Goal: Task Accomplishment & Management: Manage account settings

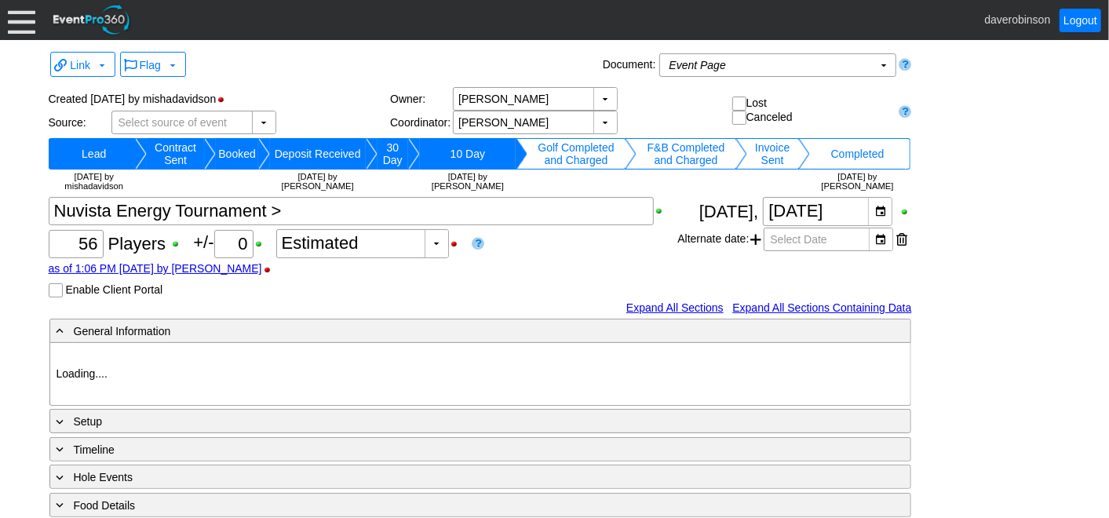
type input "Heritage Pointe Golf Club"
type input "Corporate Tournament"
type input "Scramble"
type input "X Over"
type input "Black"
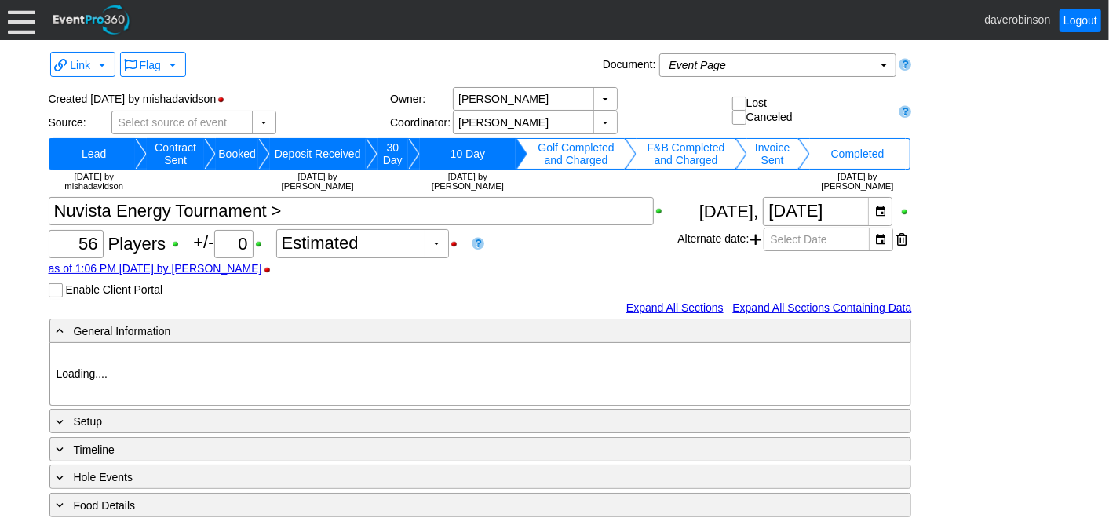
type input "Red"
type input "1123703"
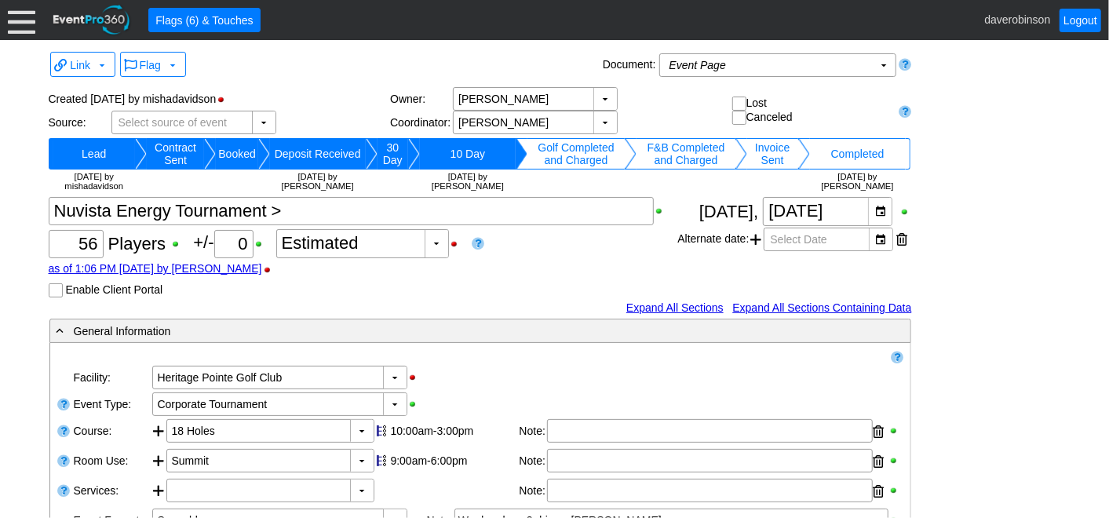
click at [22, 16] on div at bounding box center [21, 19] width 27 height 27
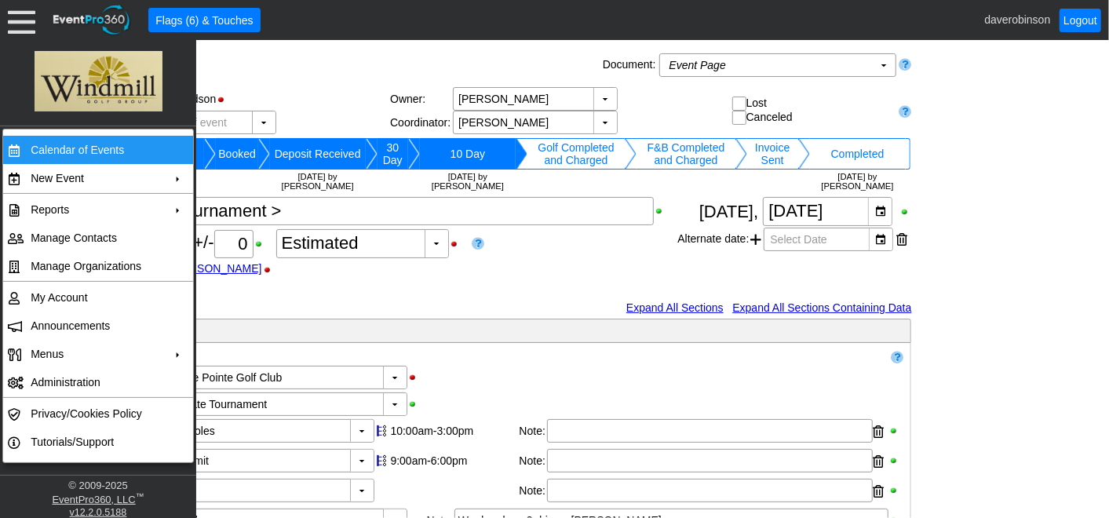
click at [78, 148] on td "Calendar of Events" at bounding box center [94, 150] width 140 height 28
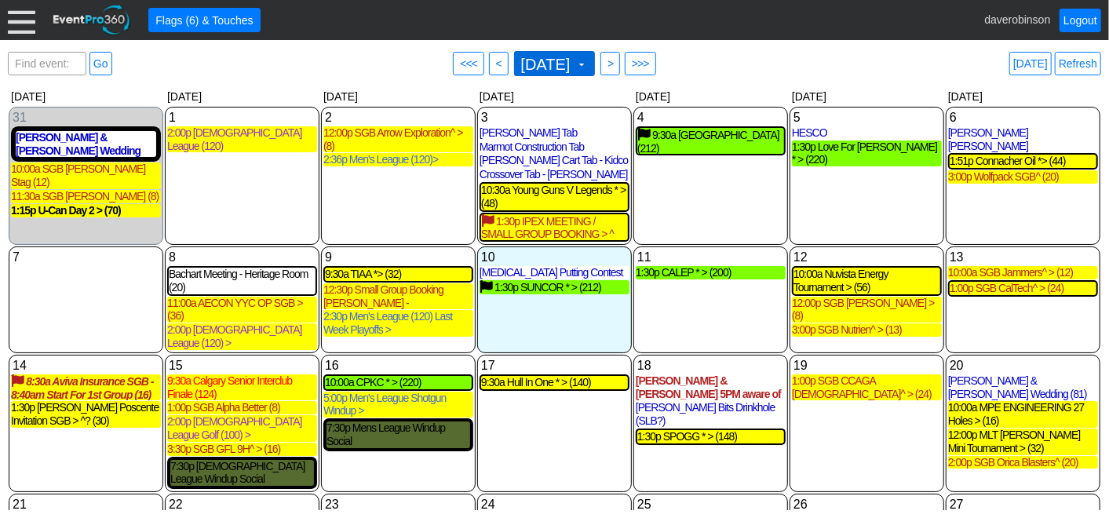
click at [588, 64] on span at bounding box center [581, 64] width 13 height 13
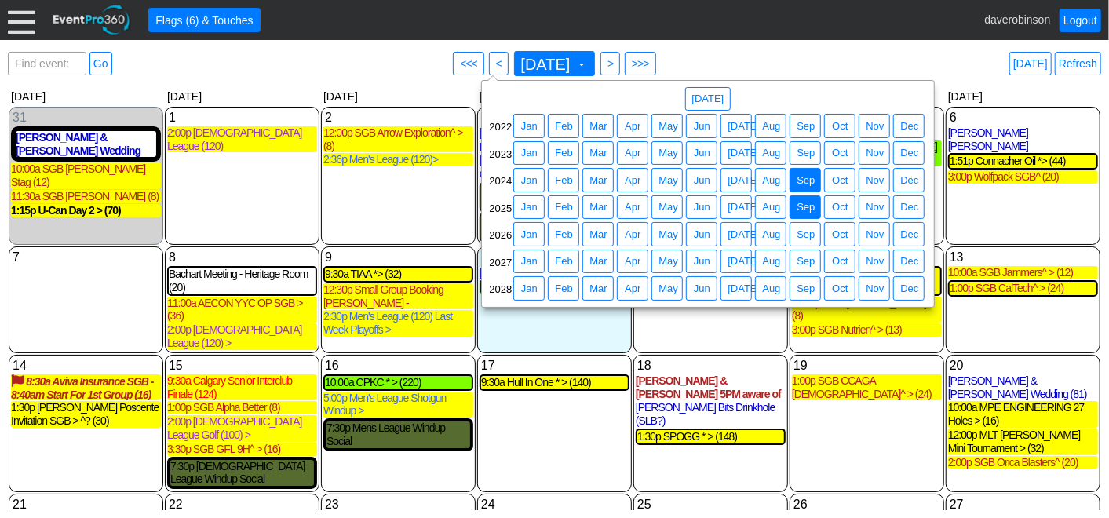
click at [812, 181] on span "Sep" at bounding box center [805, 181] width 24 height 16
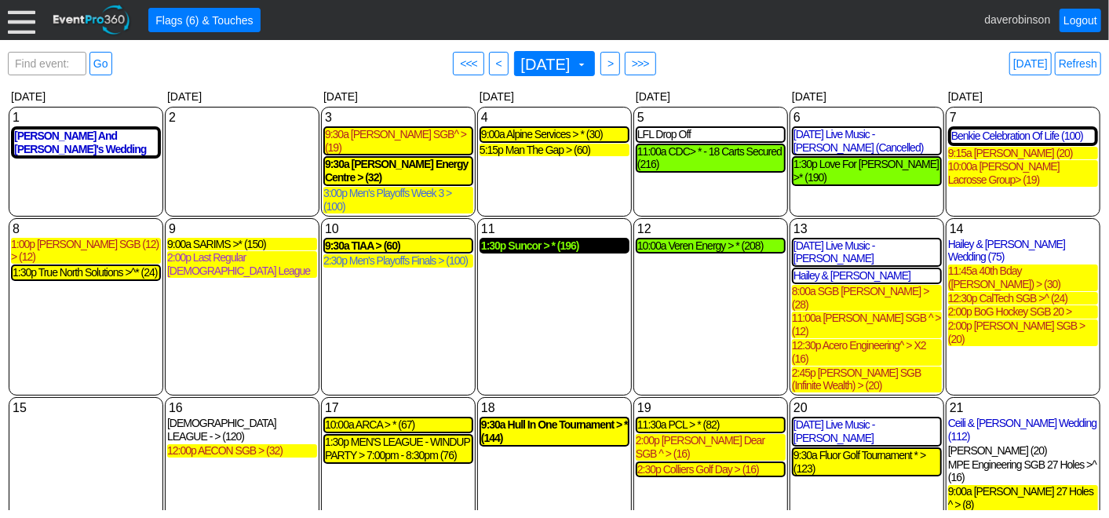
click at [563, 239] on div "1:30p Suncor > * (196)" at bounding box center [554, 245] width 147 height 13
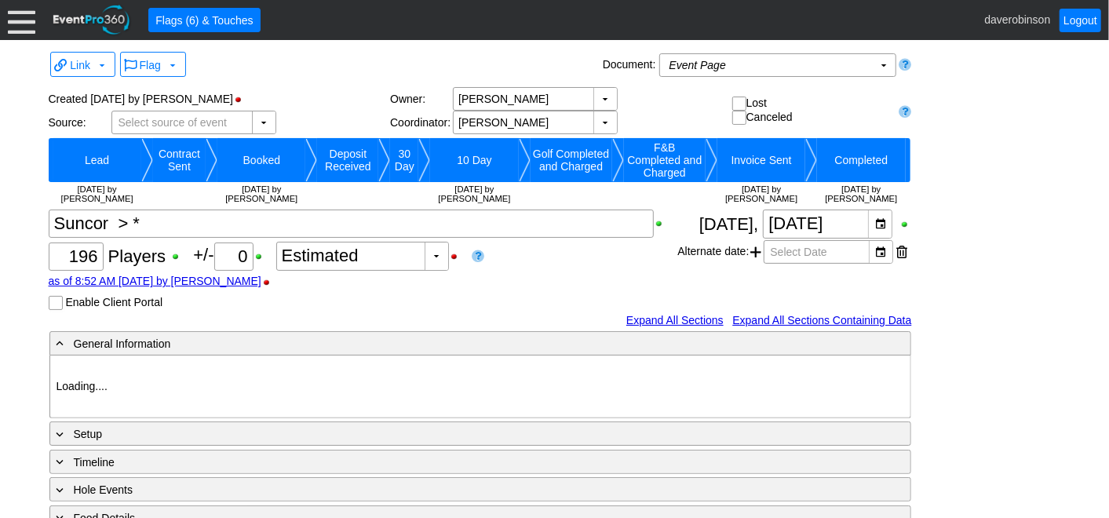
type input "Heritage Pointe Golf Club"
type input "Corporate Tournament"
type input "Scramble"
type input "Shotgun"
type input "Black"
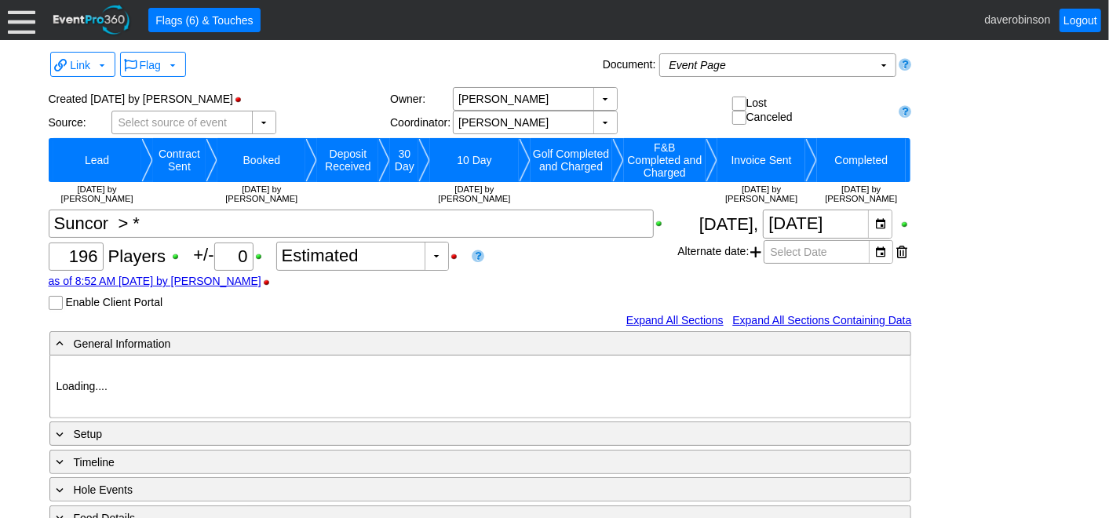
type input "Red"
type input "845924"
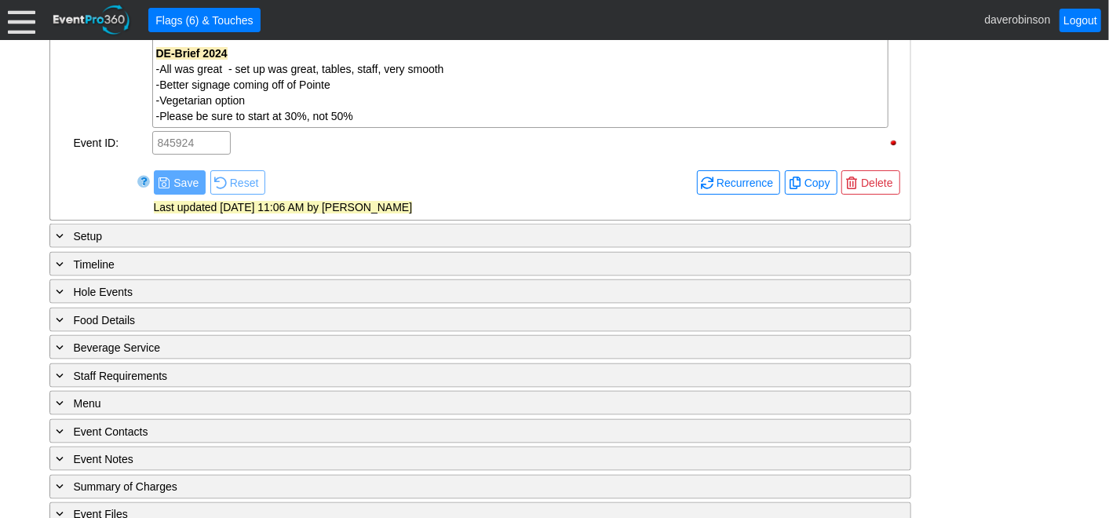
scroll to position [1229, 0]
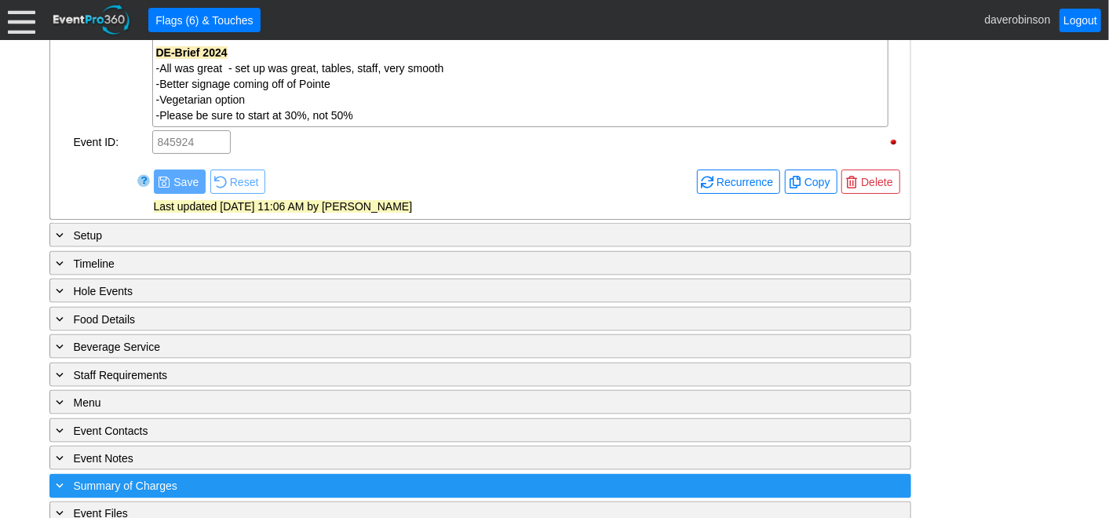
click at [74, 480] on span "Summary of Charges" at bounding box center [126, 486] width 104 height 13
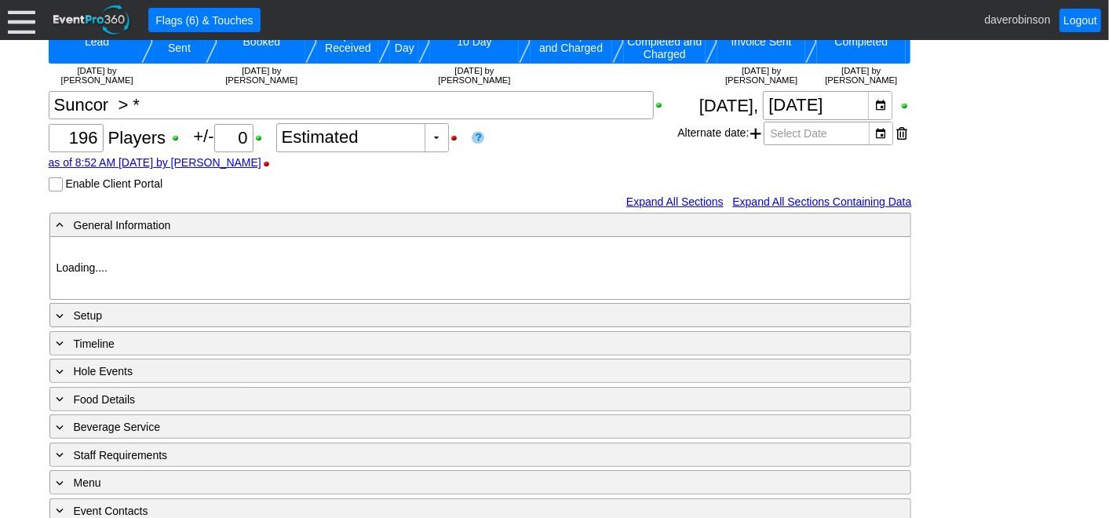
scroll to position [200, 0]
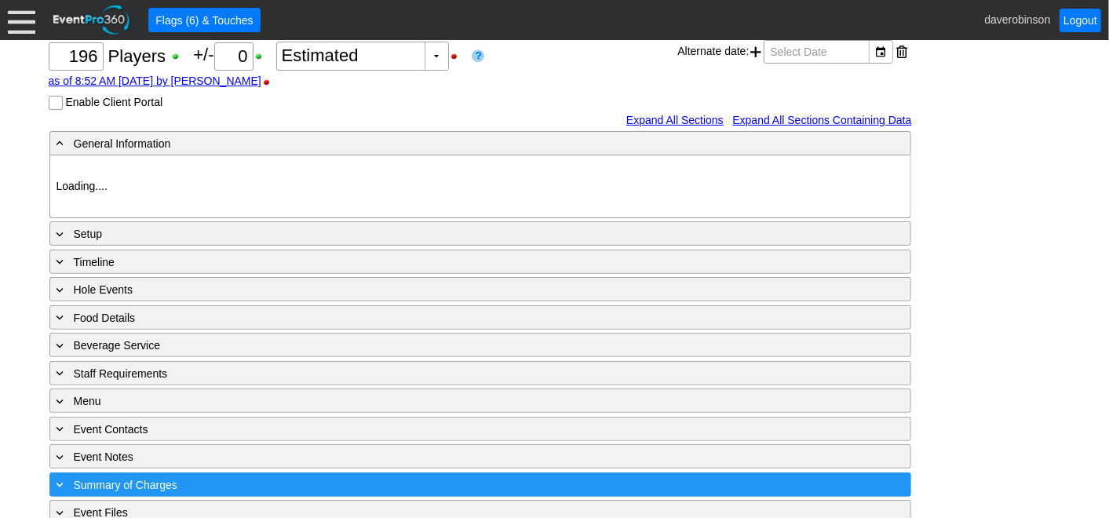
type input "Heritage Pointe Golf Club"
type input "Corporate Tournament"
type input "Scramble"
type input "Shotgun"
type input "Black"
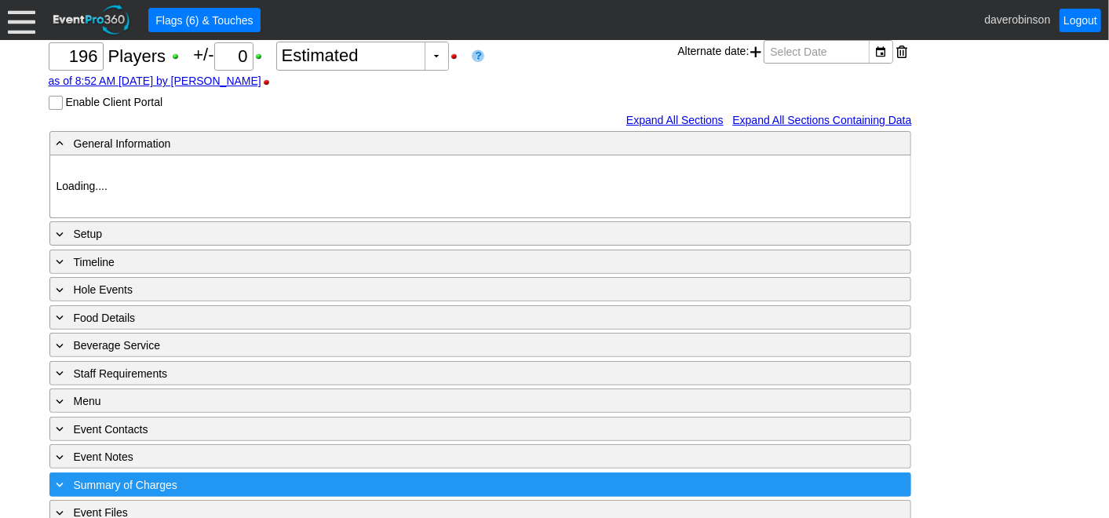
type input "Red"
type input "845924"
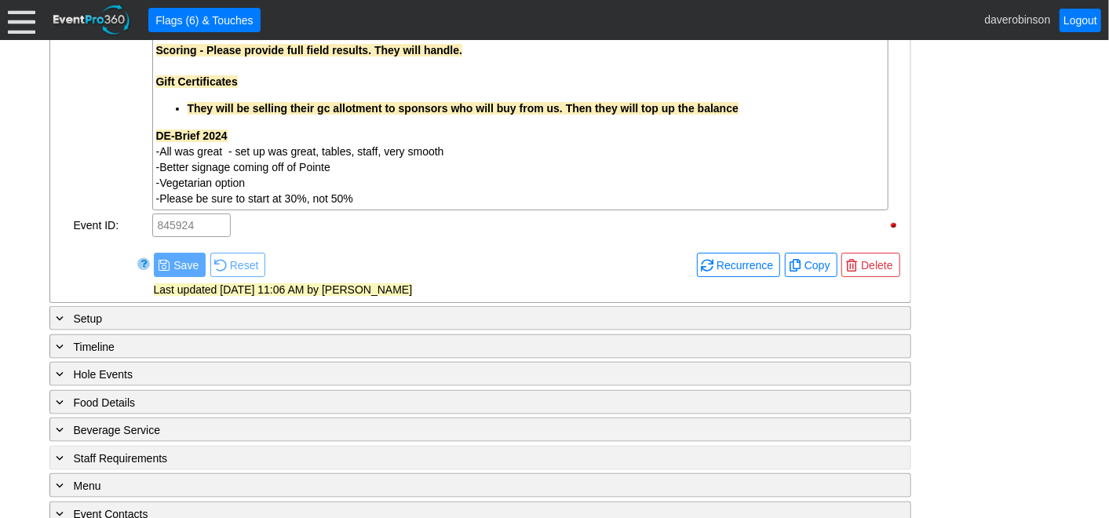
scroll to position [1229, 0]
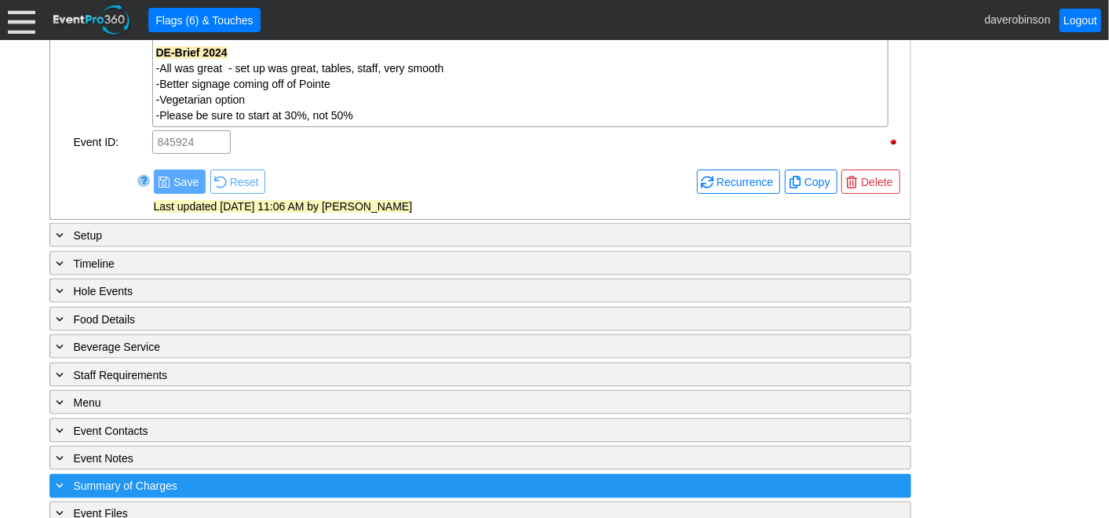
click at [104, 480] on span "Summary of Charges" at bounding box center [126, 486] width 104 height 13
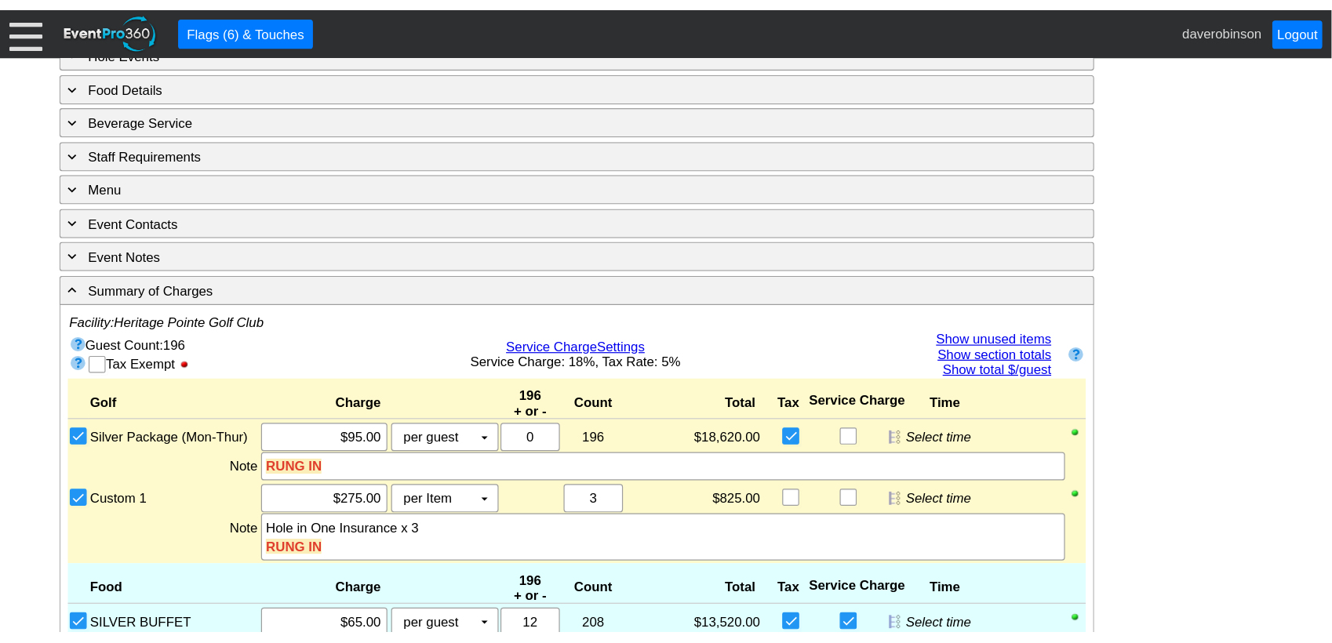
scroll to position [1481, 0]
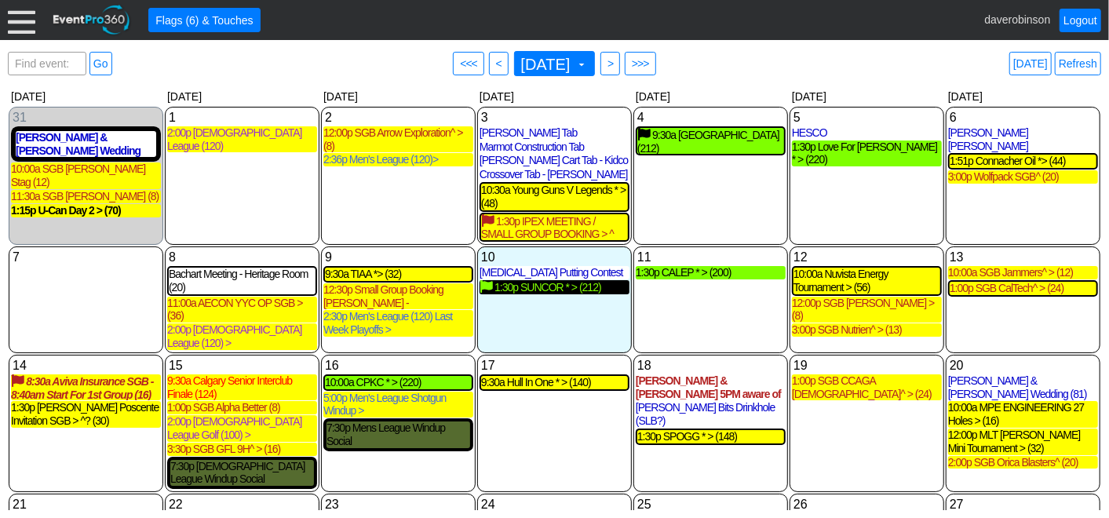
click at [556, 294] on div "1:30p SUNCOR * > (212)" at bounding box center [554, 287] width 150 height 14
click at [687, 186] on div "4 Thursday 9:30a CALGARY DREAM CENTRE (212) CALGARY DREAM CENTRE Golf Completed…" at bounding box center [710, 176] width 155 height 138
click at [668, 201] on div "4 Thursday 9:30a CALGARY DREAM CENTRE (212) CALGARY DREAM CENTRE Golf Completed…" at bounding box center [710, 176] width 155 height 138
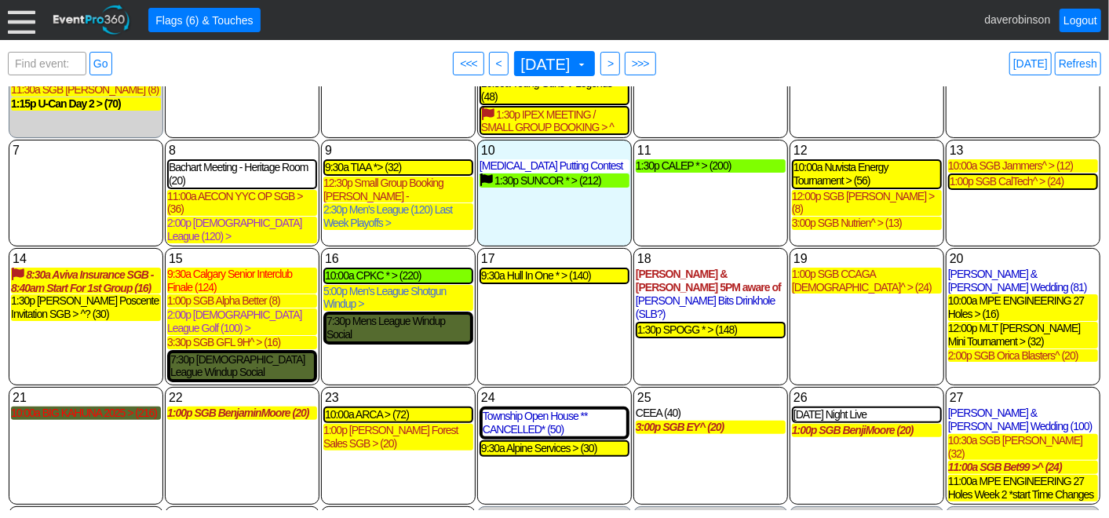
scroll to position [107, 0]
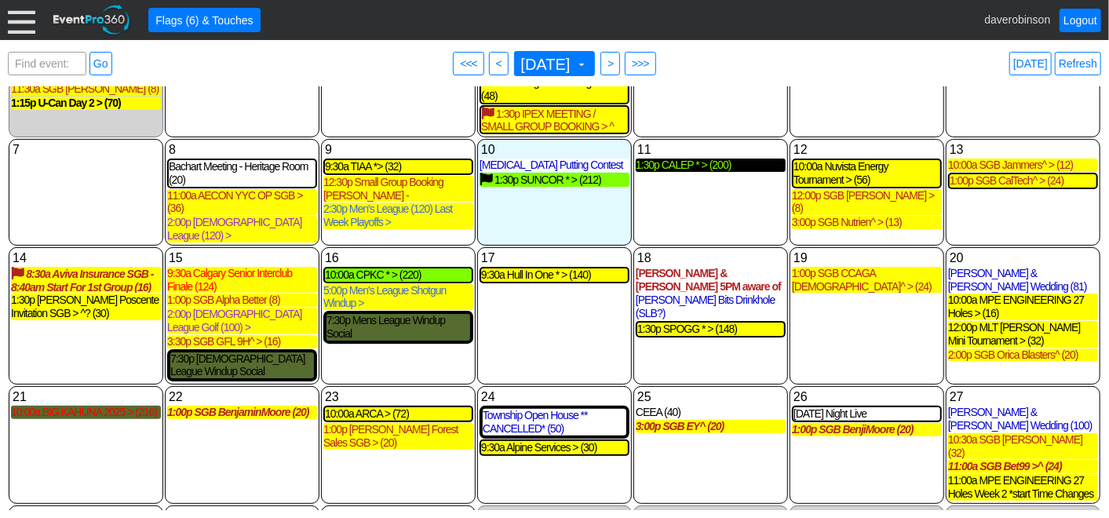
click at [710, 166] on div "1:30p CALEP * > (200)" at bounding box center [711, 165] width 150 height 13
click at [669, 171] on div "1:30p CALEP * > (196)" at bounding box center [711, 165] width 150 height 13
click at [347, 26] on div "● Flags (6) & Touches" at bounding box center [558, 20] width 820 height 24
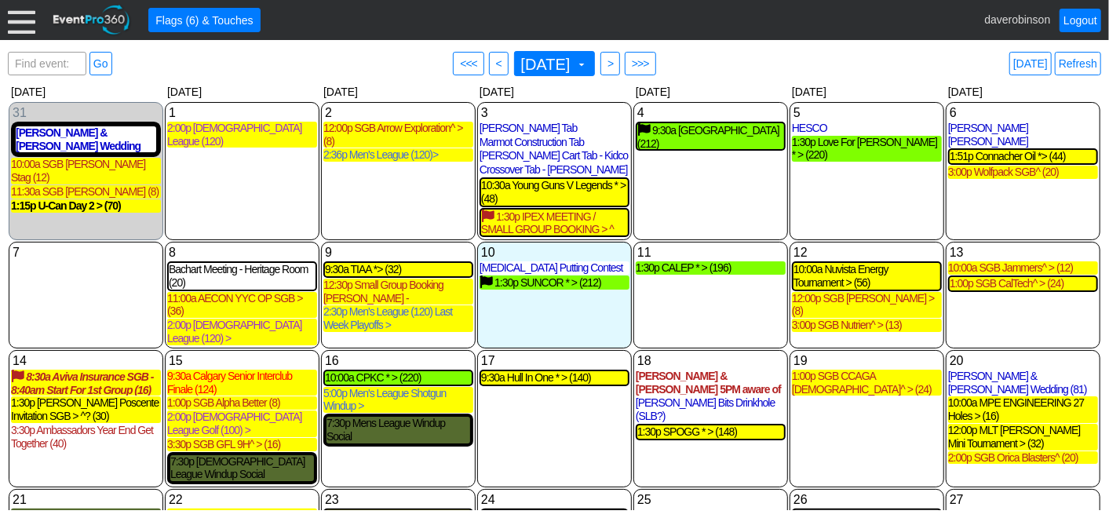
scroll to position [0, 0]
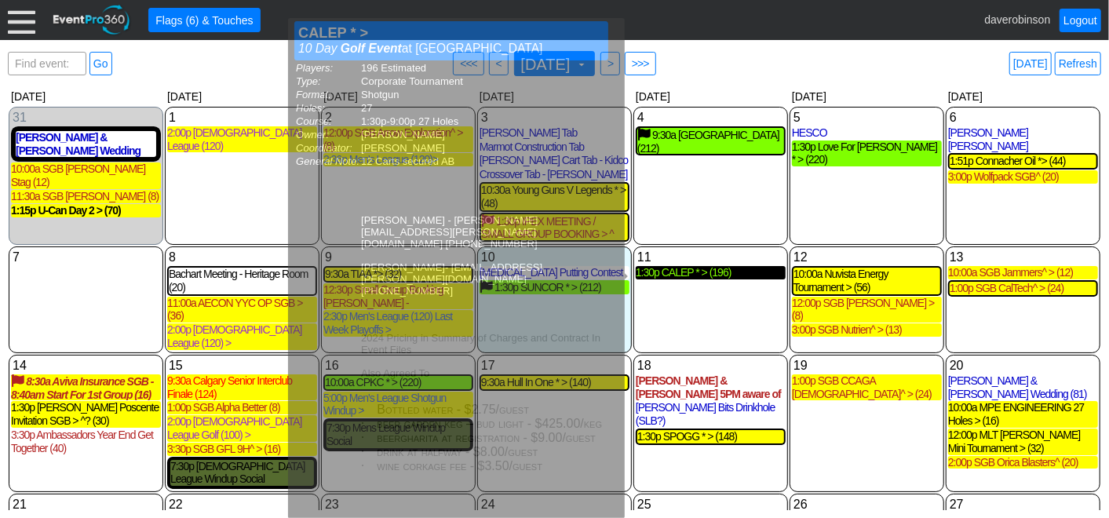
click at [704, 279] on div "1:30p CALEP * > (196)" at bounding box center [711, 272] width 150 height 13
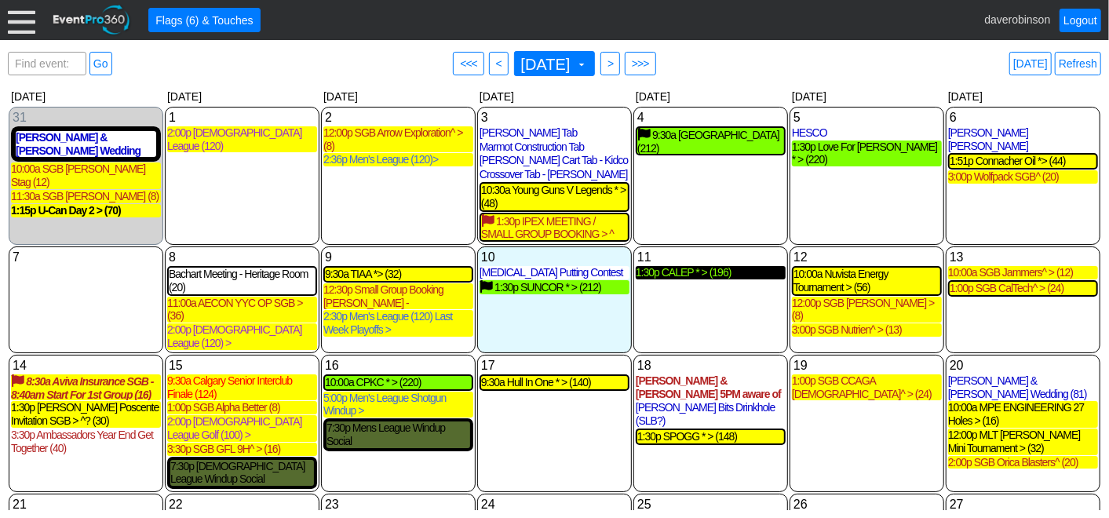
click at [708, 274] on div "1:30p CALEP * > (196)" at bounding box center [711, 272] width 150 height 13
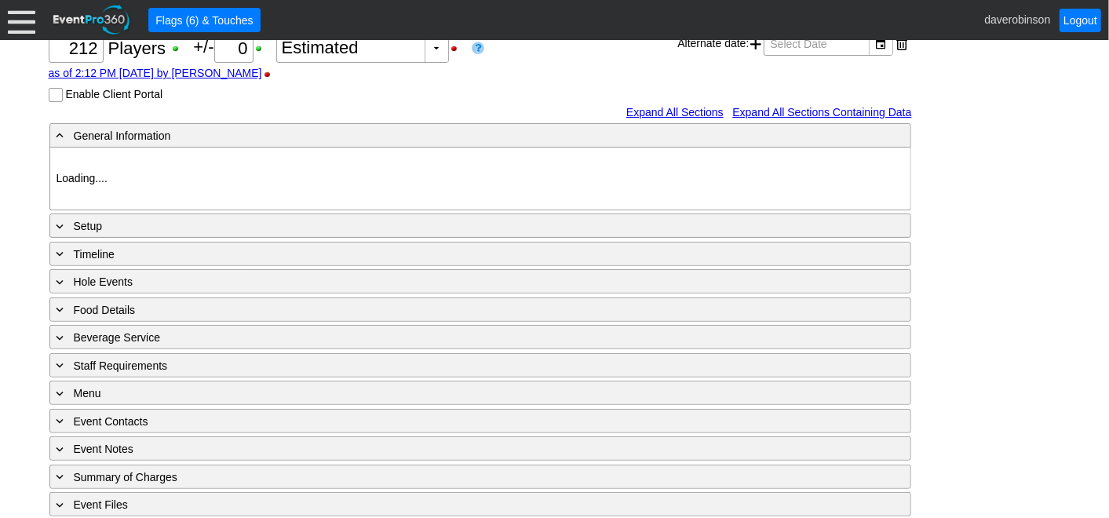
type input "Heritage Pointe Golf Club"
type input "Corporate Tournament"
type input "Scramble"
type input "Shotgun"
type input "Black"
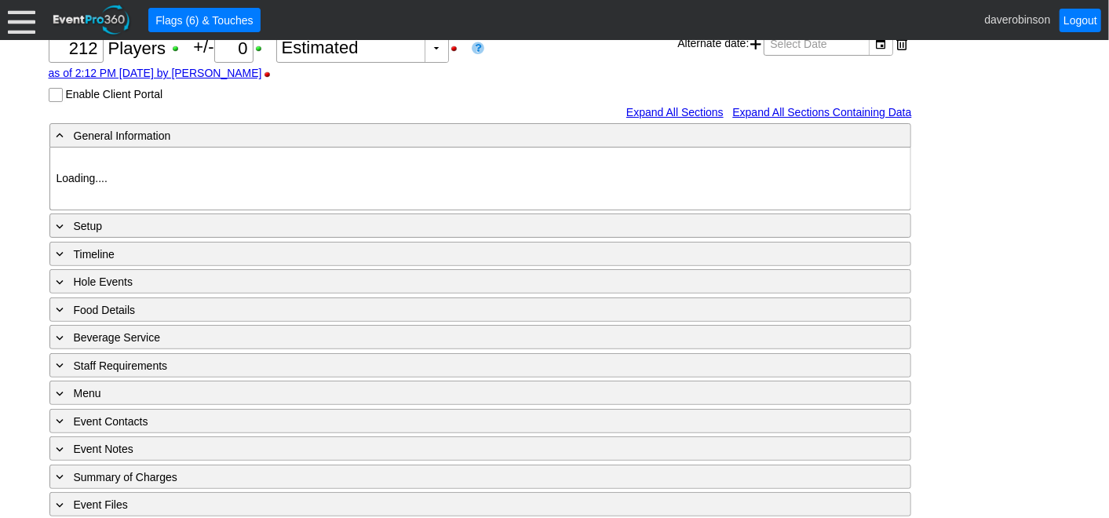
type input "Red"
type input "1027884"
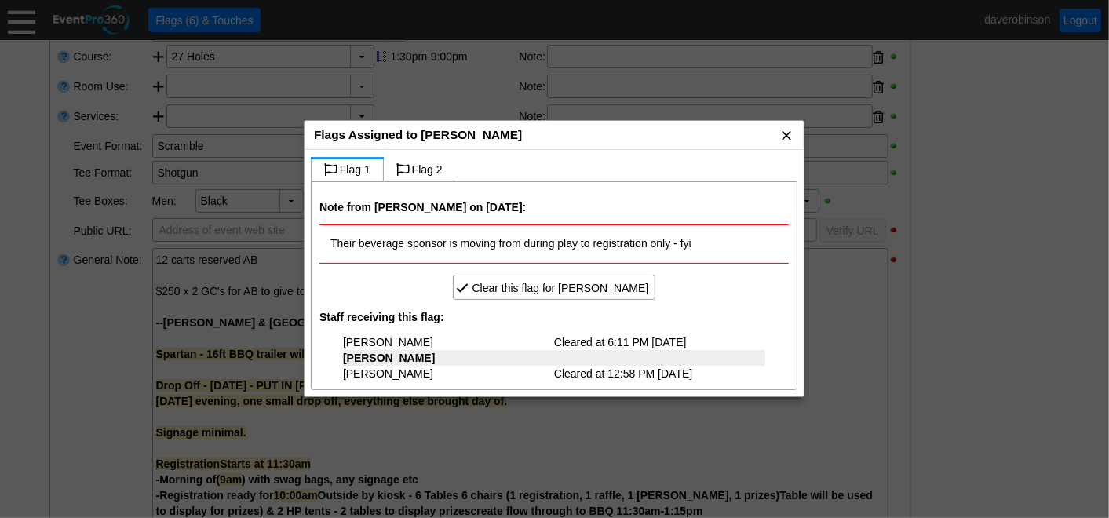
click at [792, 133] on span "x" at bounding box center [786, 135] width 16 height 16
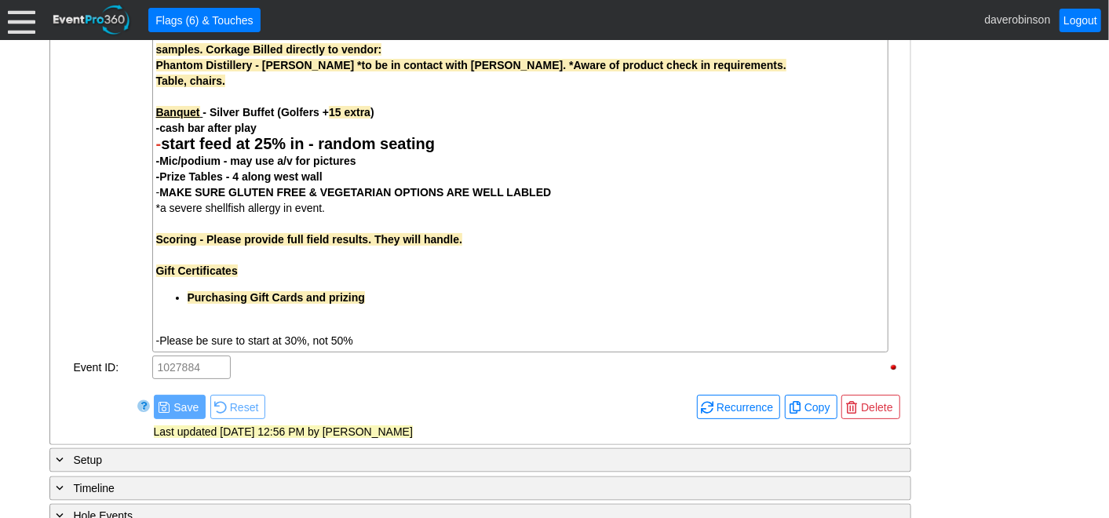
scroll to position [1544, 0]
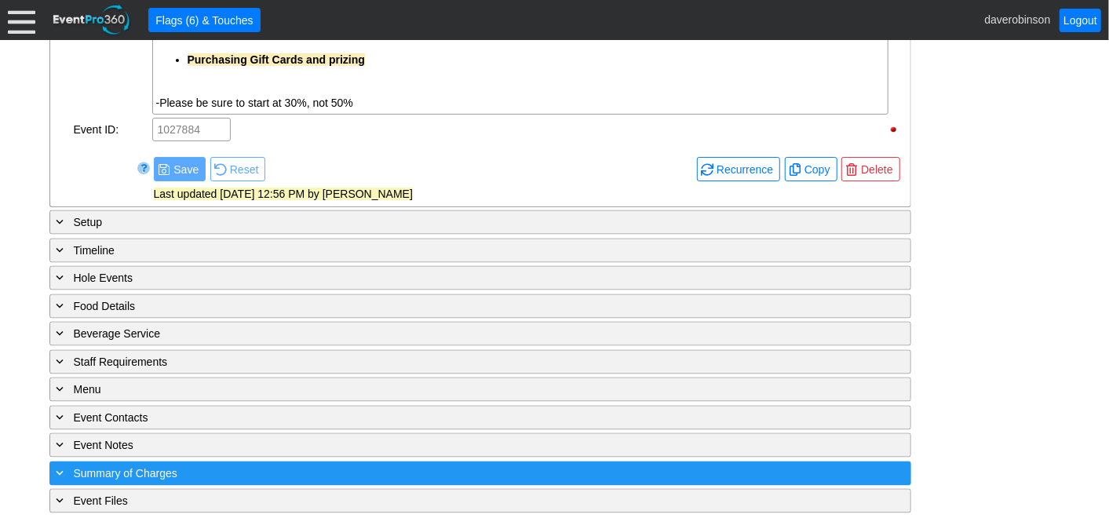
click at [85, 465] on div "+ Summary of Charges" at bounding box center [447, 474] width 789 height 18
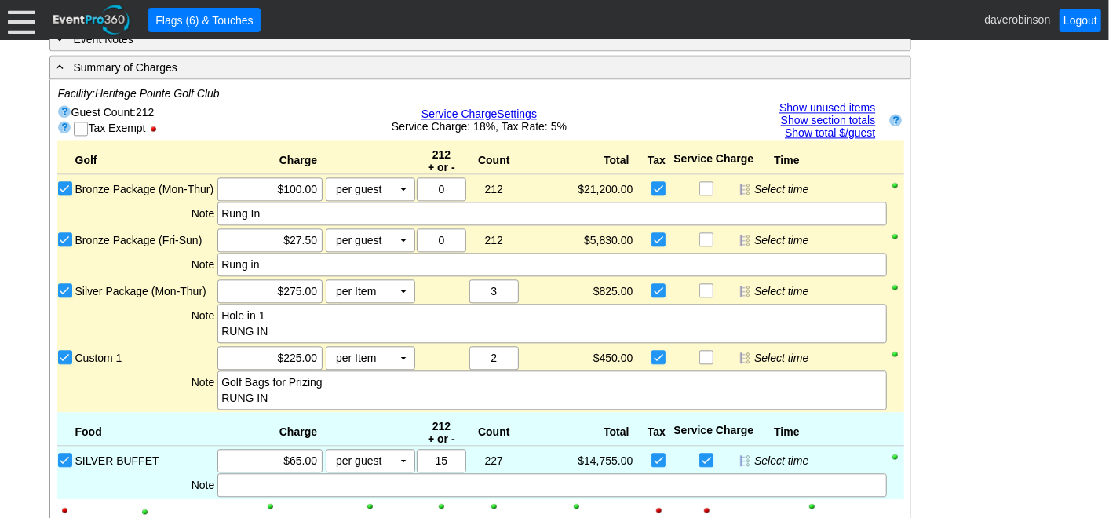
scroll to position [1948, 0]
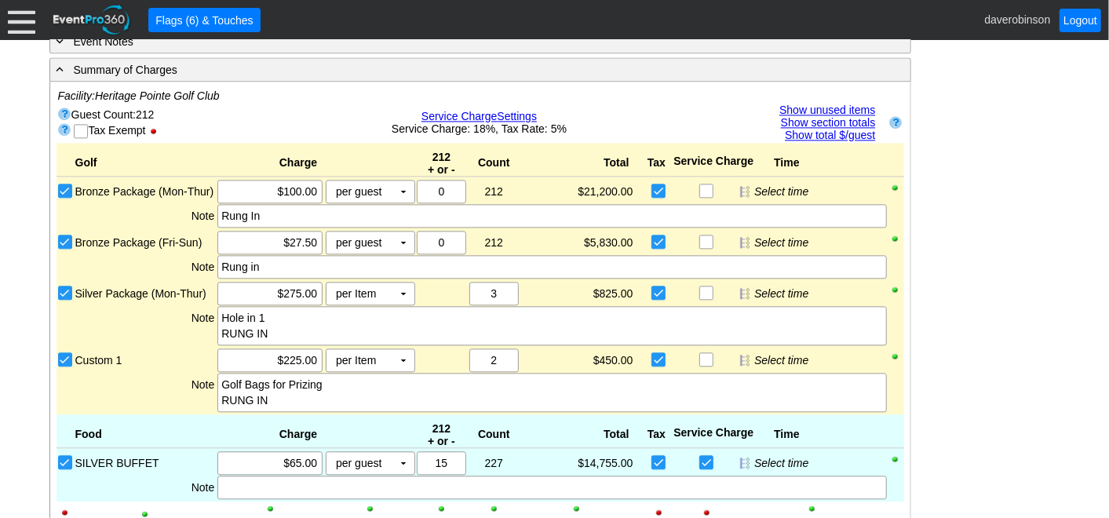
click at [64, 235] on input "Bronze Package (Fri-Sun)" at bounding box center [67, 243] width 16 height 16
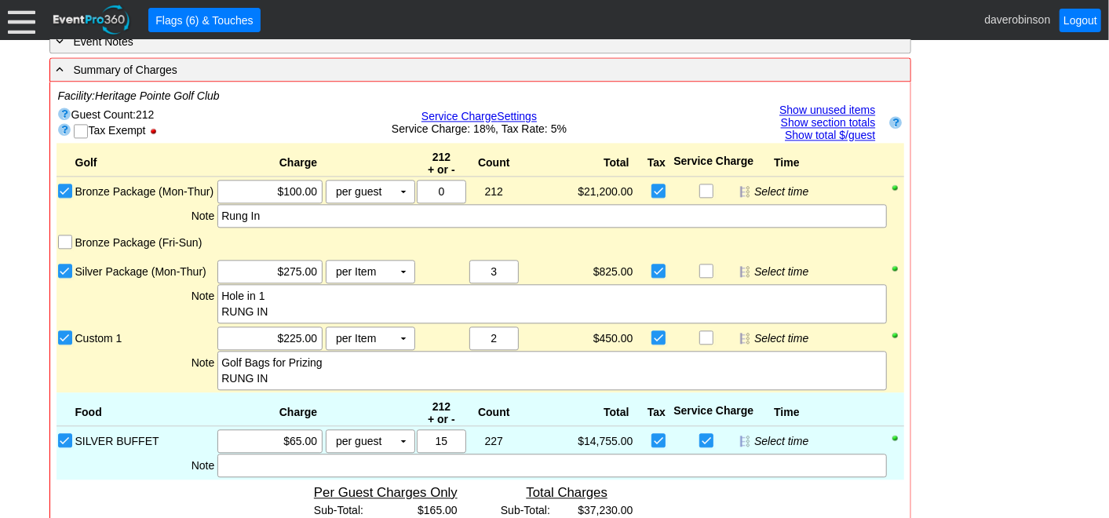
click at [843, 104] on link "Show unused items" at bounding box center [827, 110] width 96 height 13
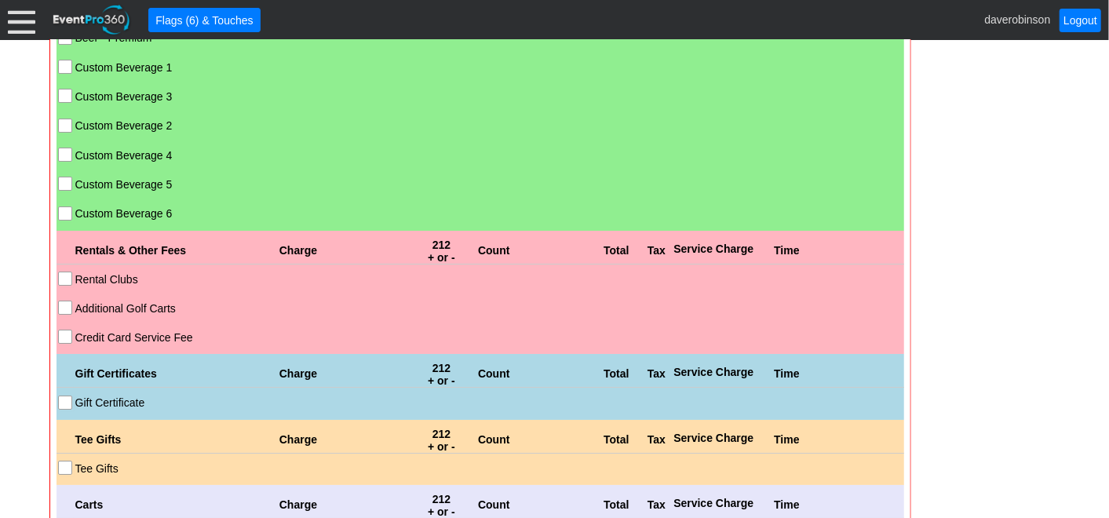
scroll to position [3256, 0]
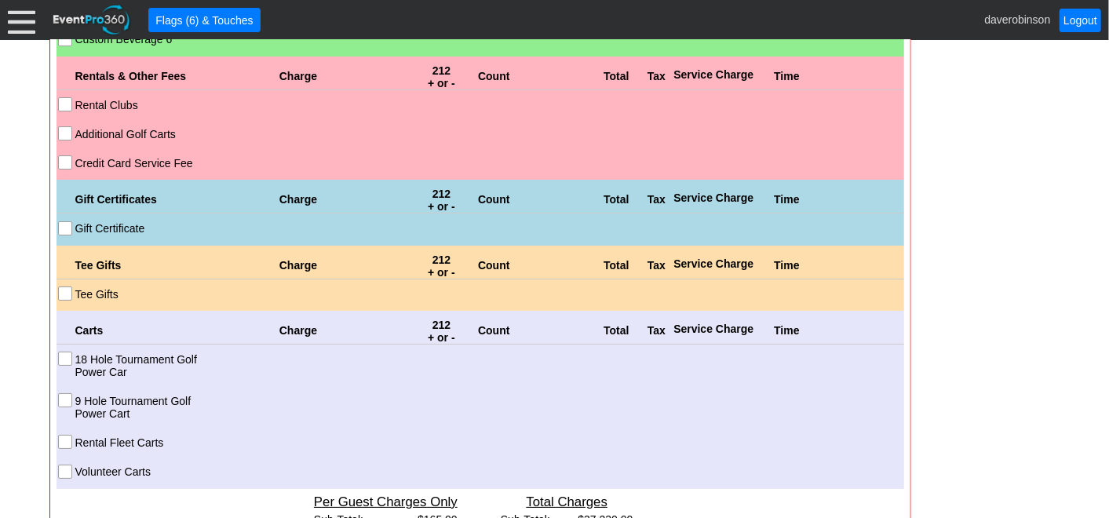
click at [66, 352] on input "18 Hole Tournament Golf Power Car" at bounding box center [67, 360] width 16 height 16
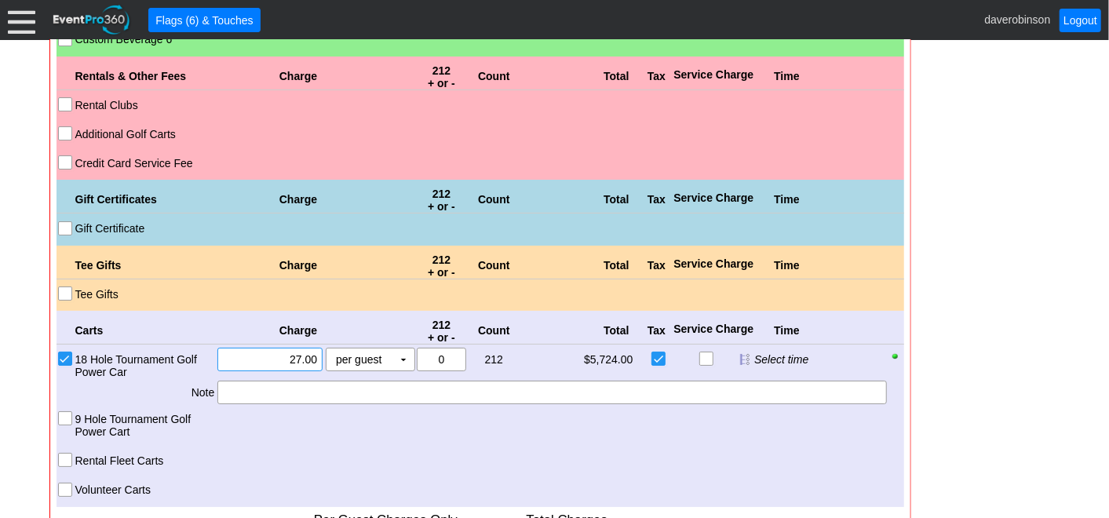
drag, startPoint x: 279, startPoint y: 345, endPoint x: 384, endPoint y: 354, distance: 105.5
click at [384, 354] on div "Χ 27.00 per guest Χ ▼ Upcharge" at bounding box center [315, 364] width 199 height 32
type input "$27.50"
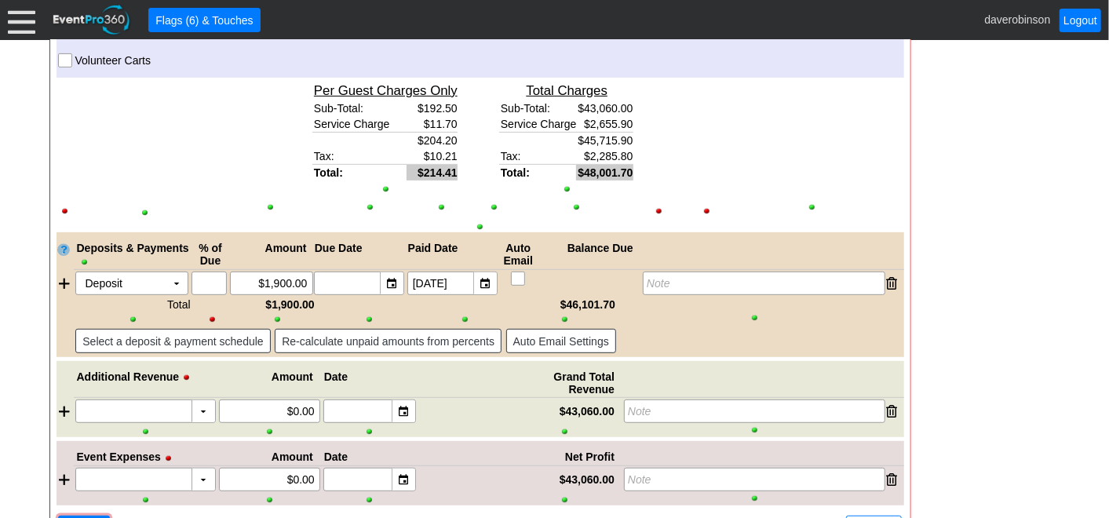
scroll to position [3749, 0]
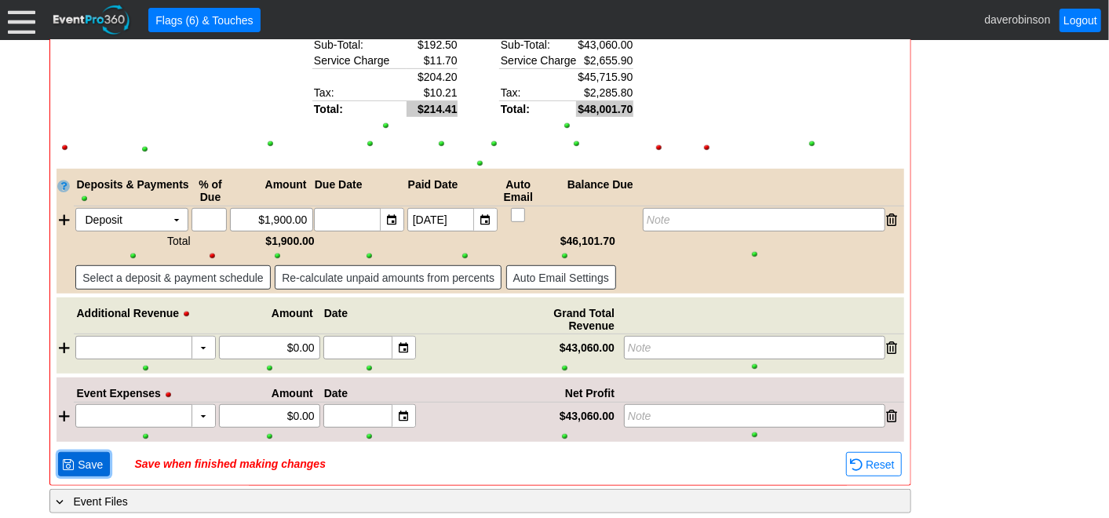
click at [78, 457] on span "Save" at bounding box center [90, 465] width 31 height 16
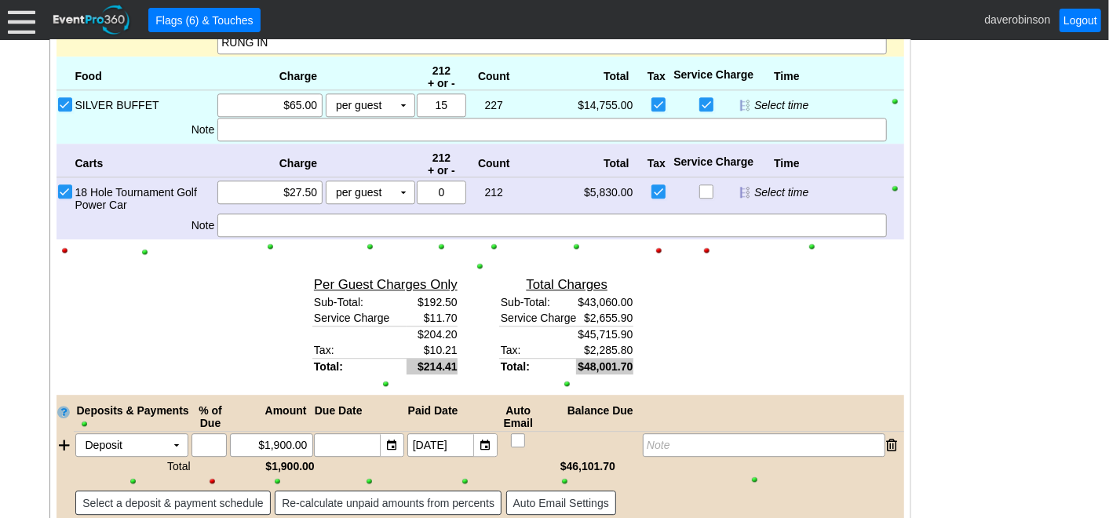
scroll to position [2430, 0]
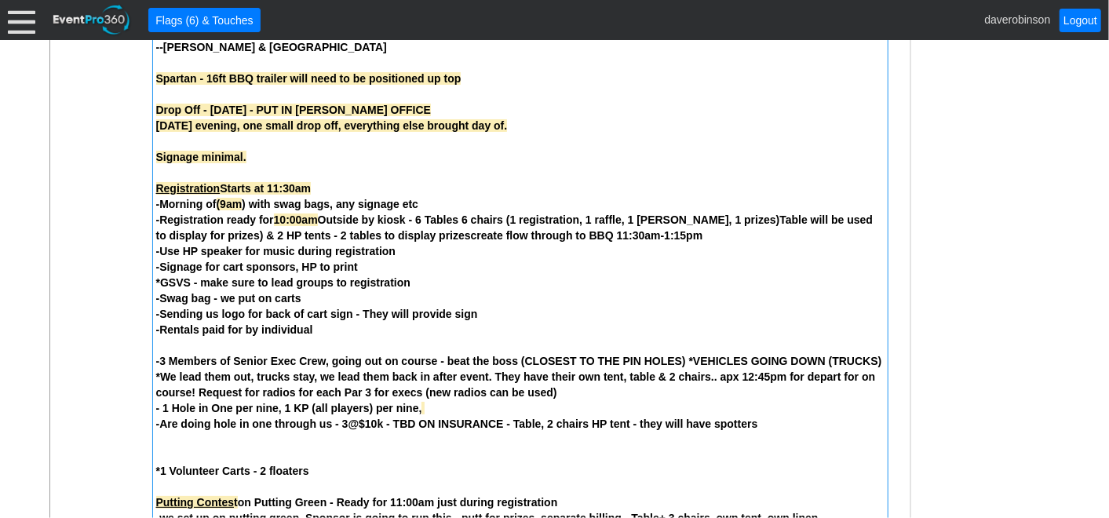
scroll to position [650, 0]
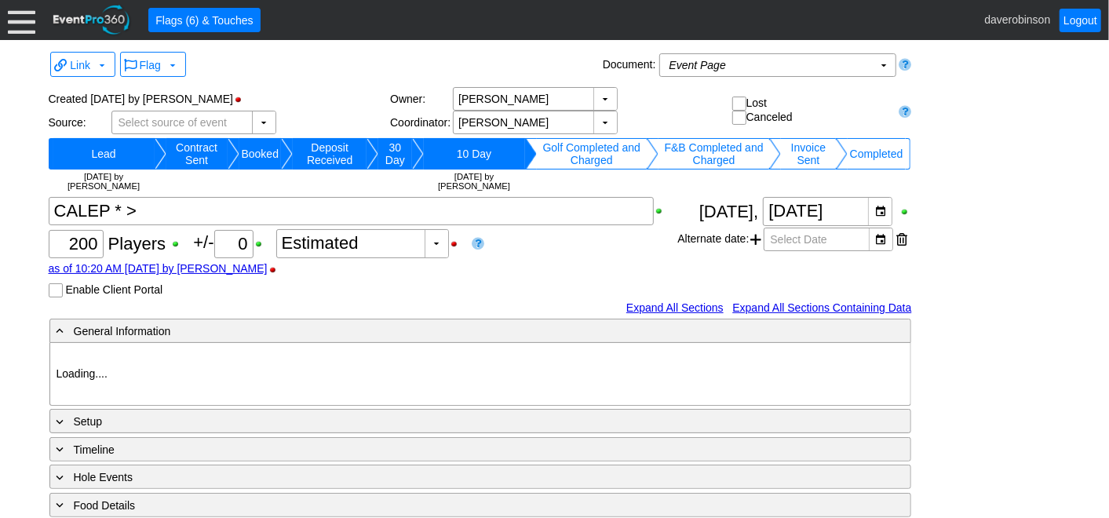
type input "Heritage Pointe Golf Club"
type input "Corporate Tournament"
type input "Shotgun"
type input "Black"
type input "Red"
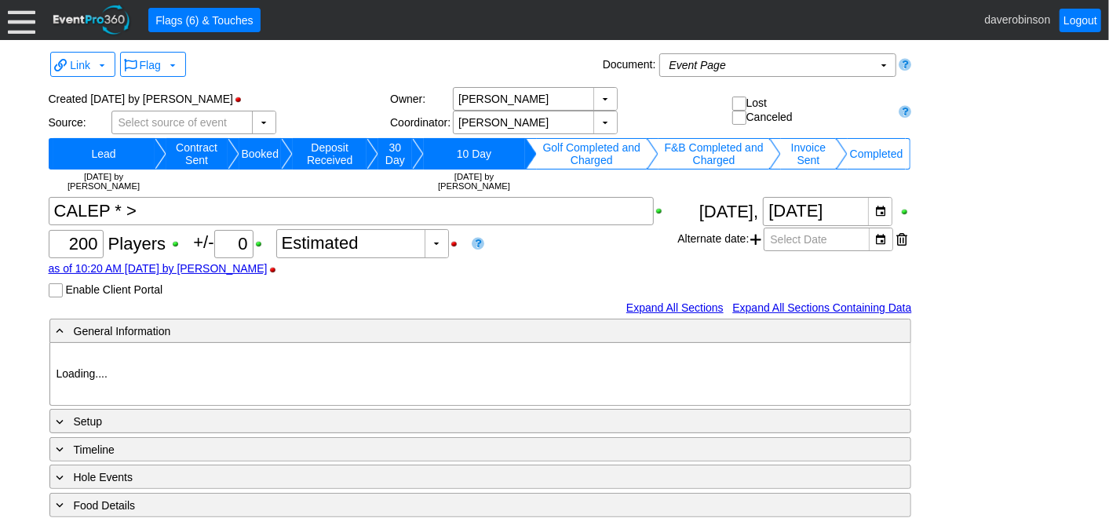
type input "1027883"
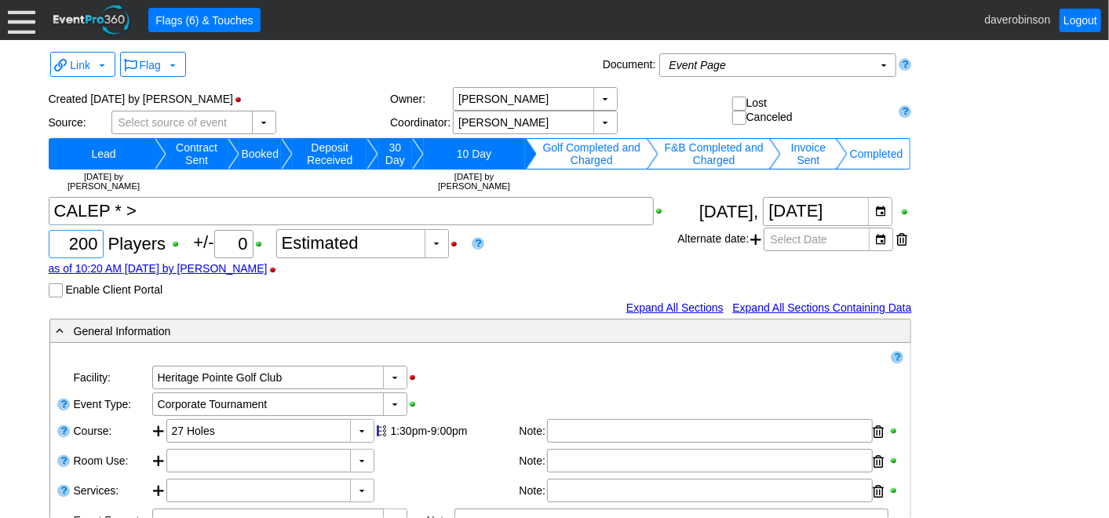
drag, startPoint x: 64, startPoint y: 242, endPoint x: 94, endPoint y: 239, distance: 30.7
click at [94, 239] on input "200" at bounding box center [76, 244] width 44 height 27
type input "196"
click at [512, 273] on div "as of 10:20 AM on Monday, 7/14/2025 by AdamBayne" at bounding box center [363, 268] width 629 height 13
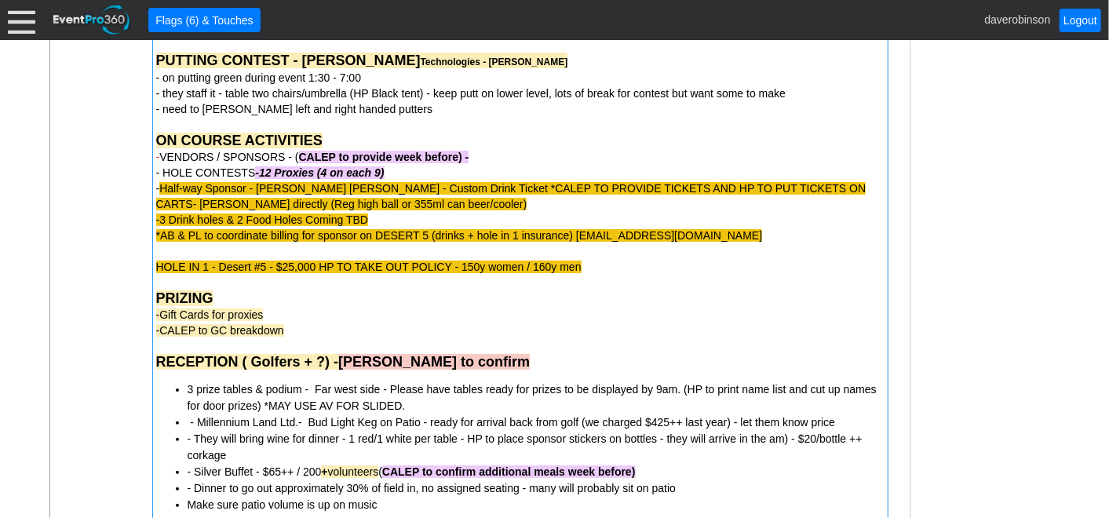
scroll to position [1394, 0]
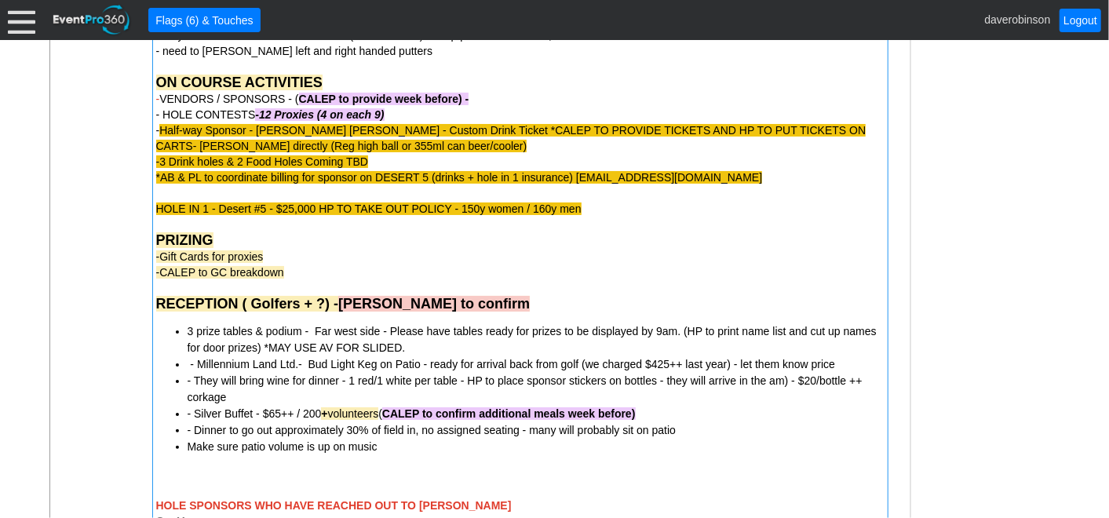
click at [319, 302] on span "RECEPTION ( Golfers + ?) - Rob to confirm" at bounding box center [343, 304] width 374 height 16
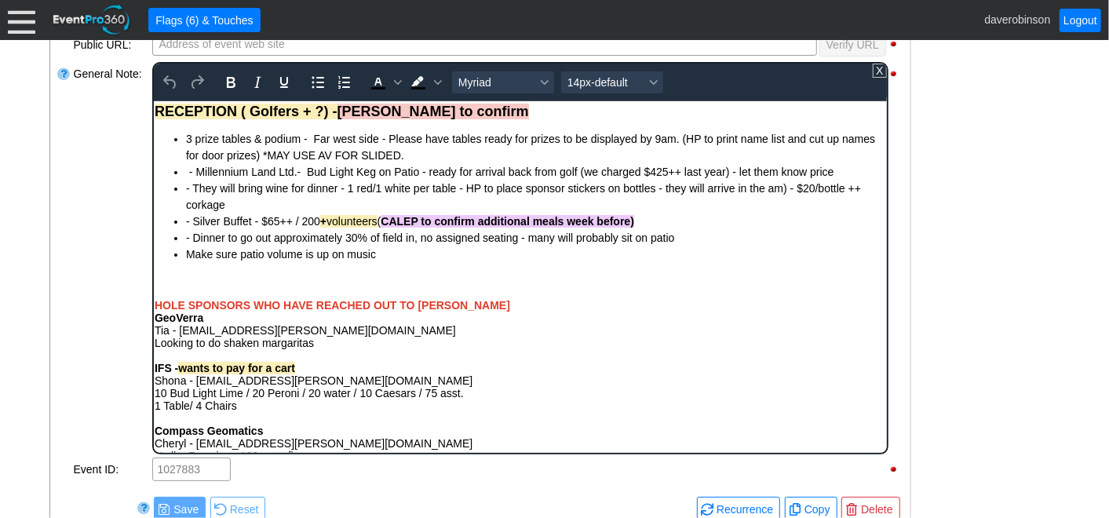
scroll to position [851, 0]
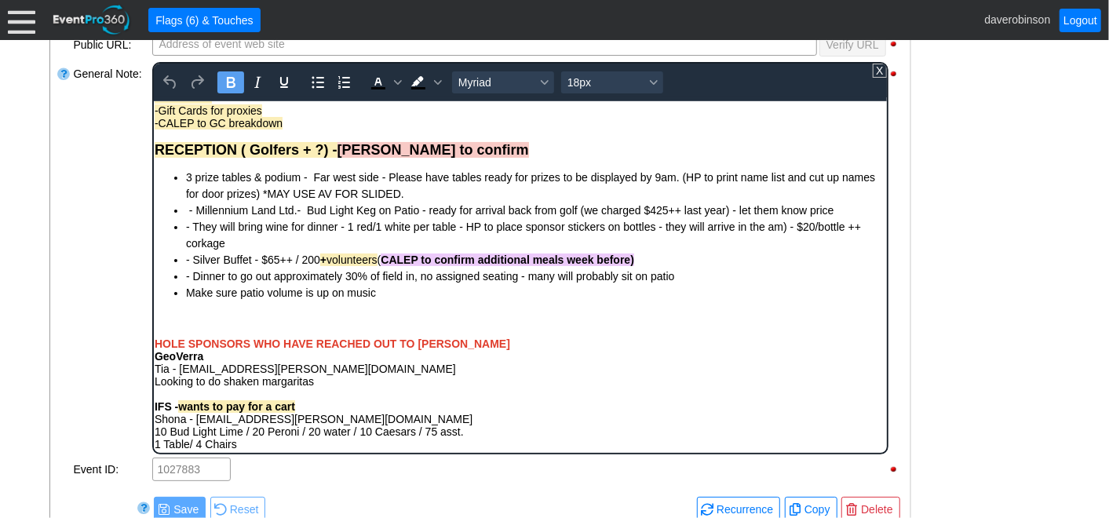
click at [324, 157] on span "RECEPTION ( Golfers + ?) - Rob to confirm" at bounding box center [341, 149] width 374 height 16
drag, startPoint x: 340, startPoint y: 161, endPoint x: 443, endPoint y: 154, distance: 103.0
click at [443, 154] on div "RECEPTION ( Golfers + 4) - Rob to confirm" at bounding box center [519, 143] width 731 height 29
click at [318, 265] on span "- Silver Buffet - $65++ / 200 + volunteers ( CALEP to confirm additional meals …" at bounding box center [409, 259] width 448 height 13
click at [95, 253] on div "General Note:" at bounding box center [111, 257] width 78 height 395
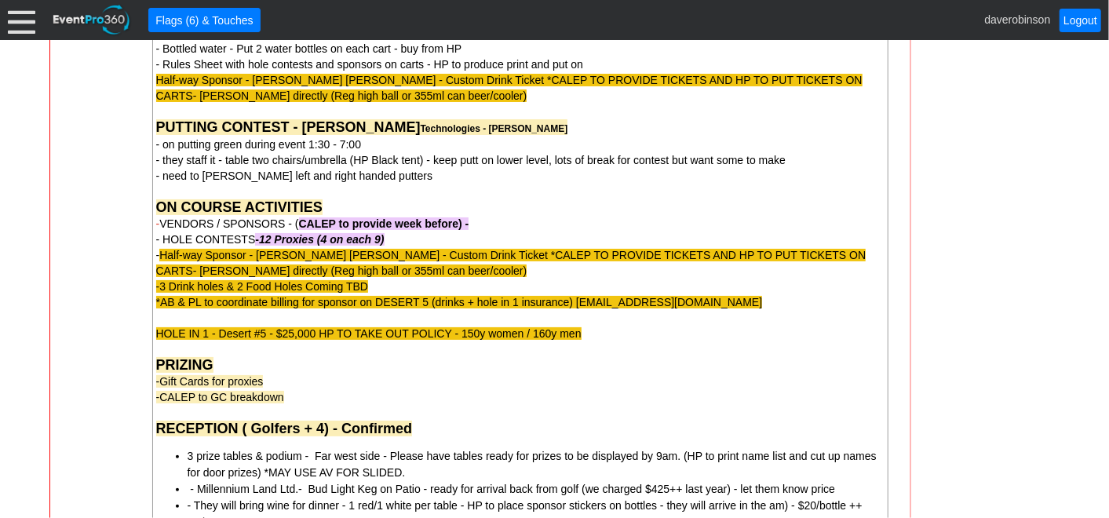
scroll to position [1345, 0]
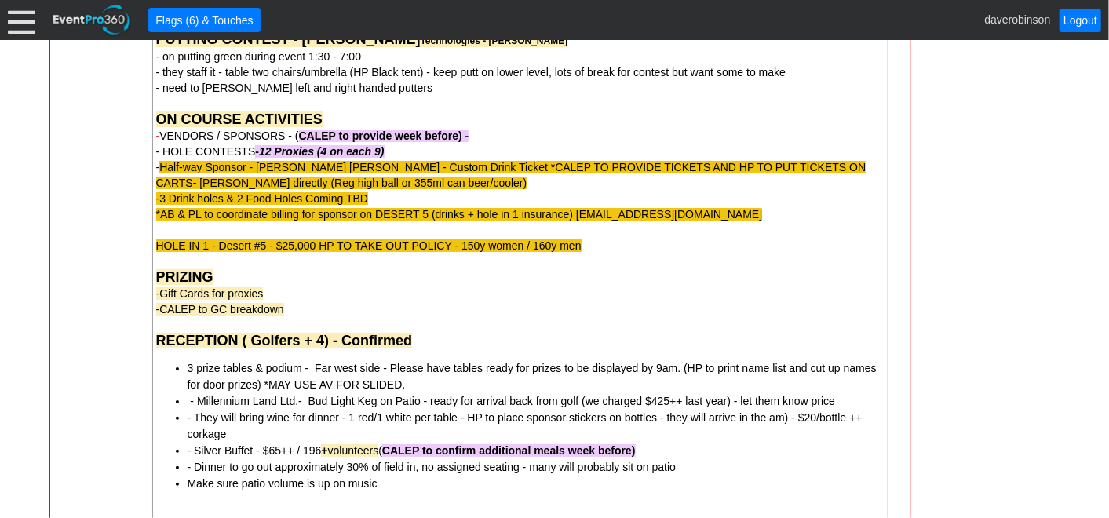
click at [990, 284] on div "- General Information ▼ Loading.... Remove all highlights Facility: ▼ Χ Heritag…" at bounding box center [555, 230] width 1020 height 2514
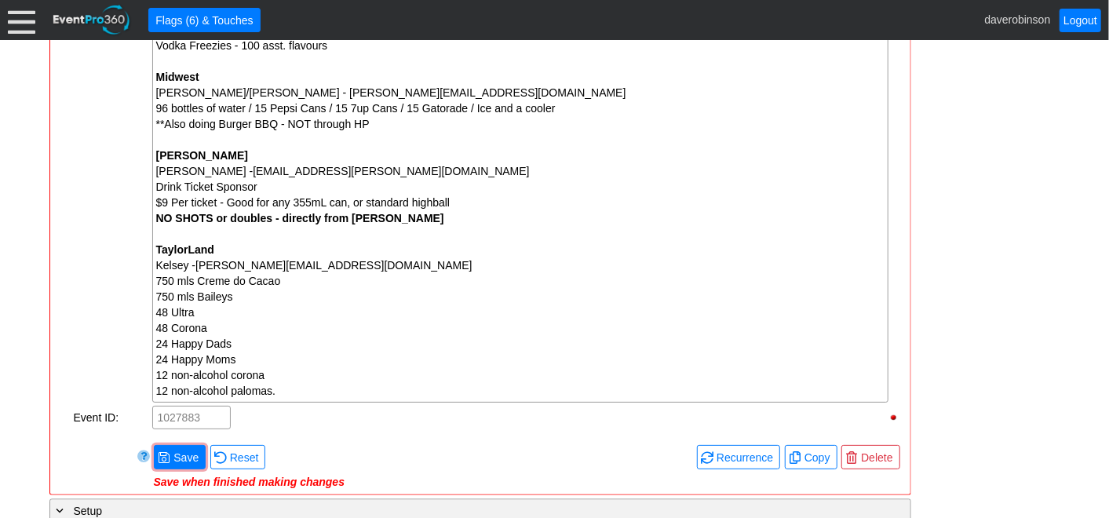
scroll to position [2130, 0]
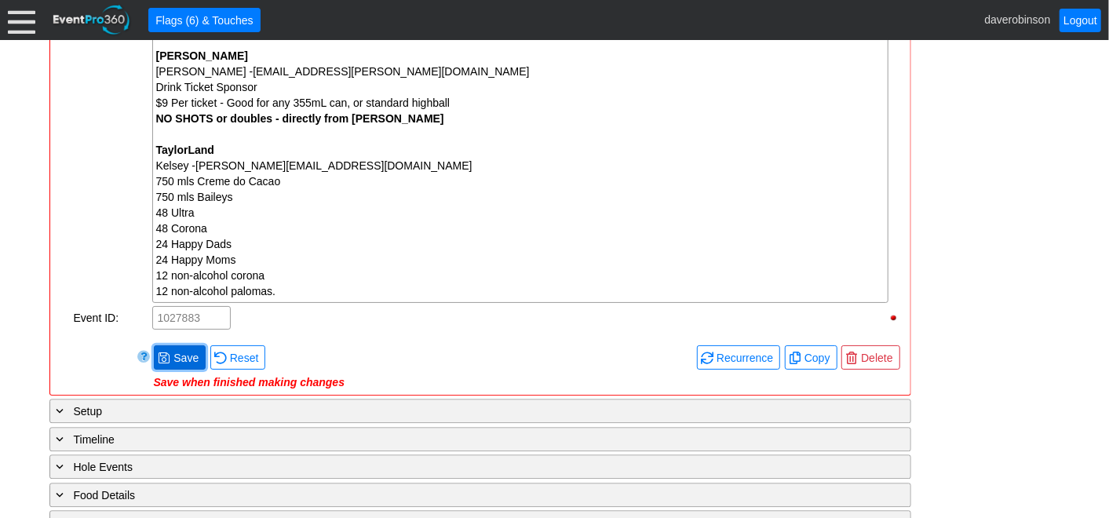
click at [170, 345] on span "● Save" at bounding box center [180, 357] width 52 height 24
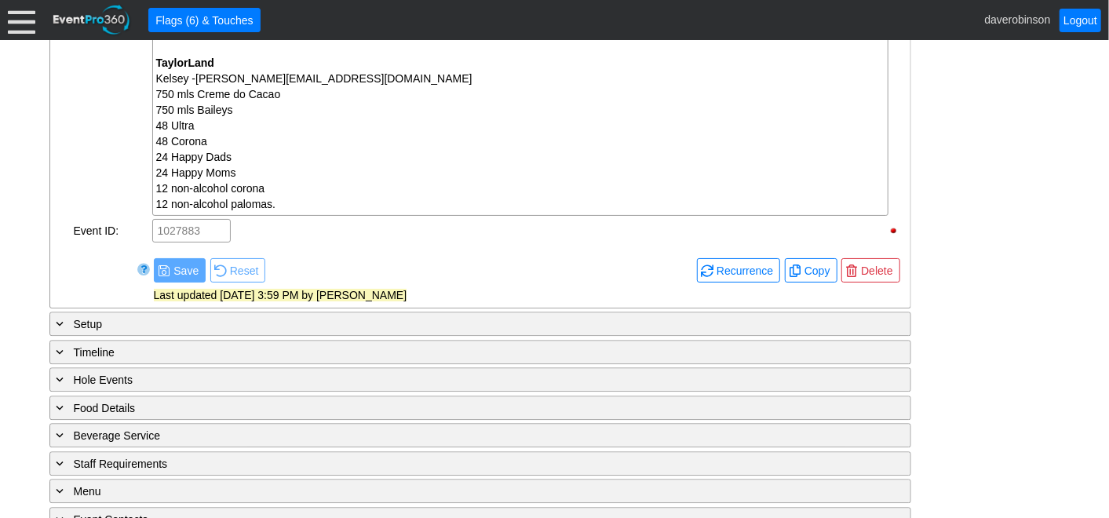
scroll to position [2314, 0]
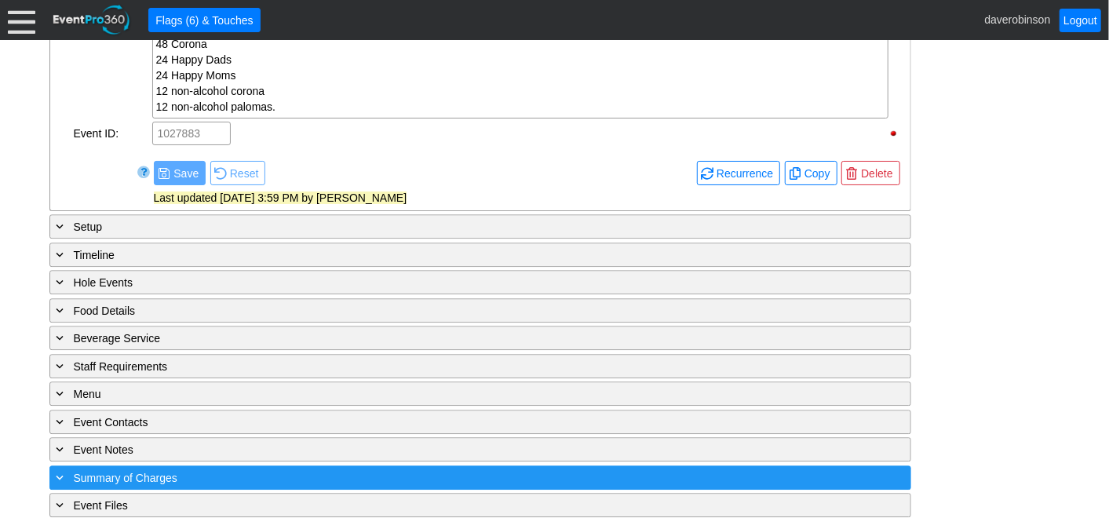
click at [217, 468] on div "+ Summary of Charges" at bounding box center [447, 477] width 789 height 18
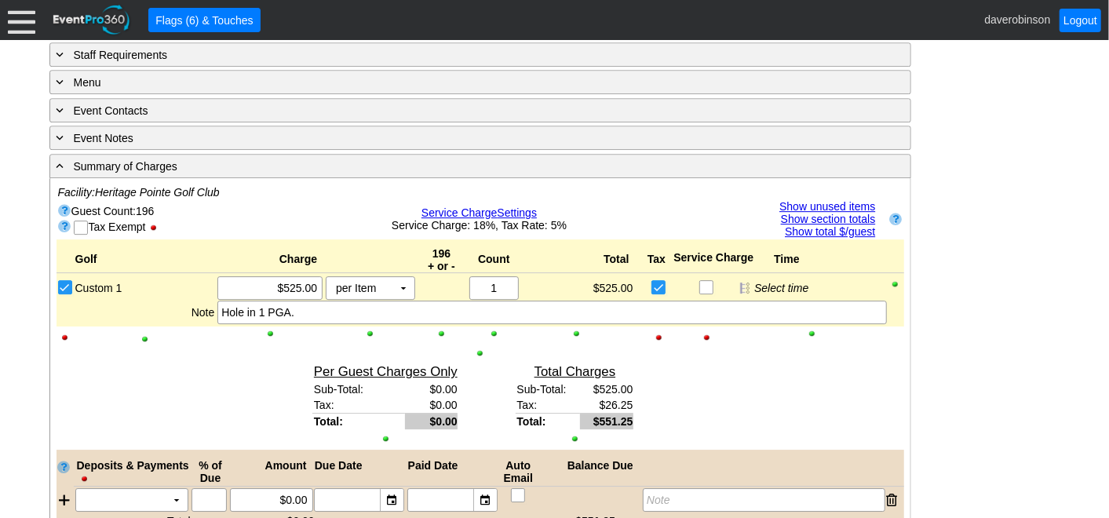
scroll to position [2585, 0]
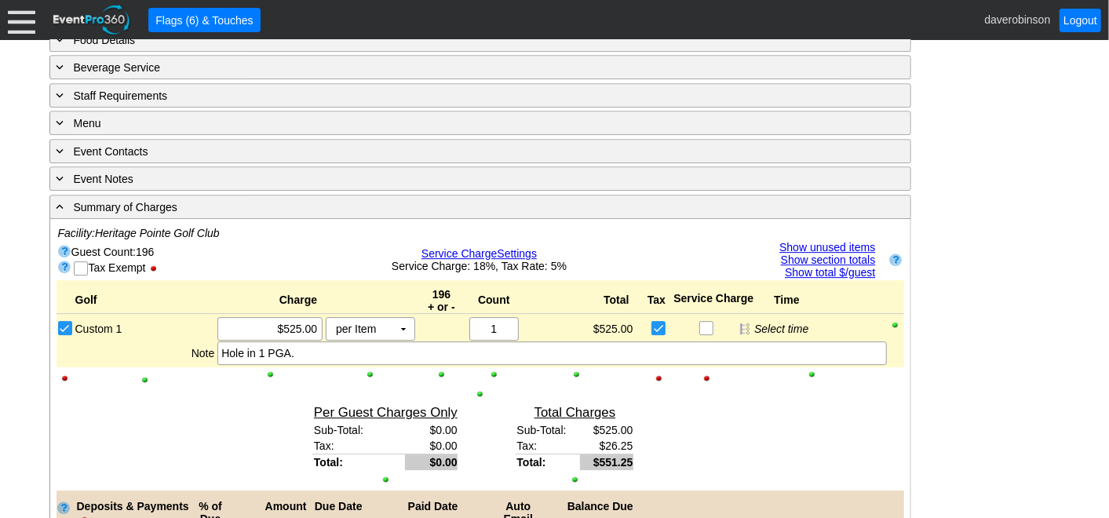
click at [845, 107] on div "+ Staff Requirements ▼" at bounding box center [480, 95] width 862 height 24
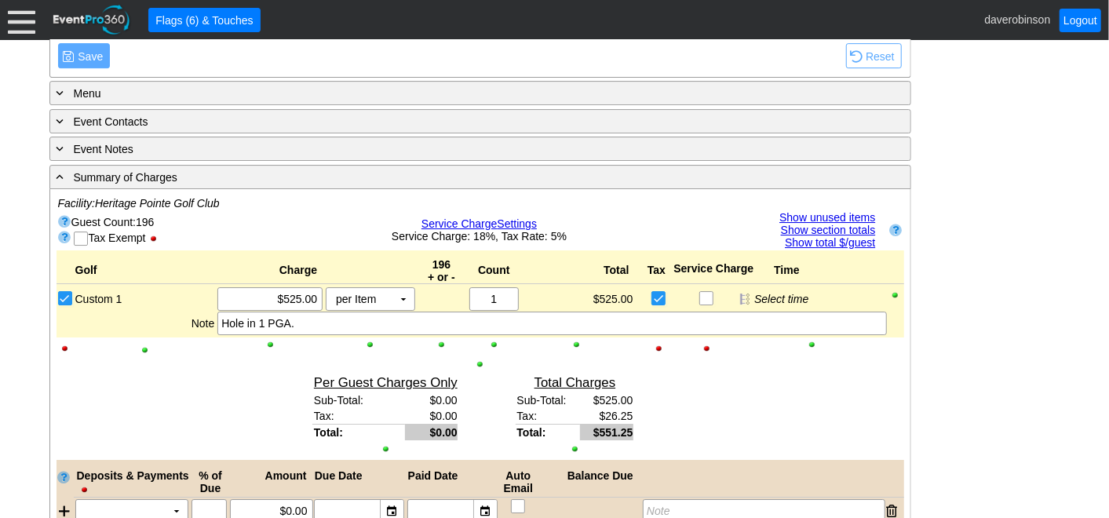
scroll to position [2863, 0]
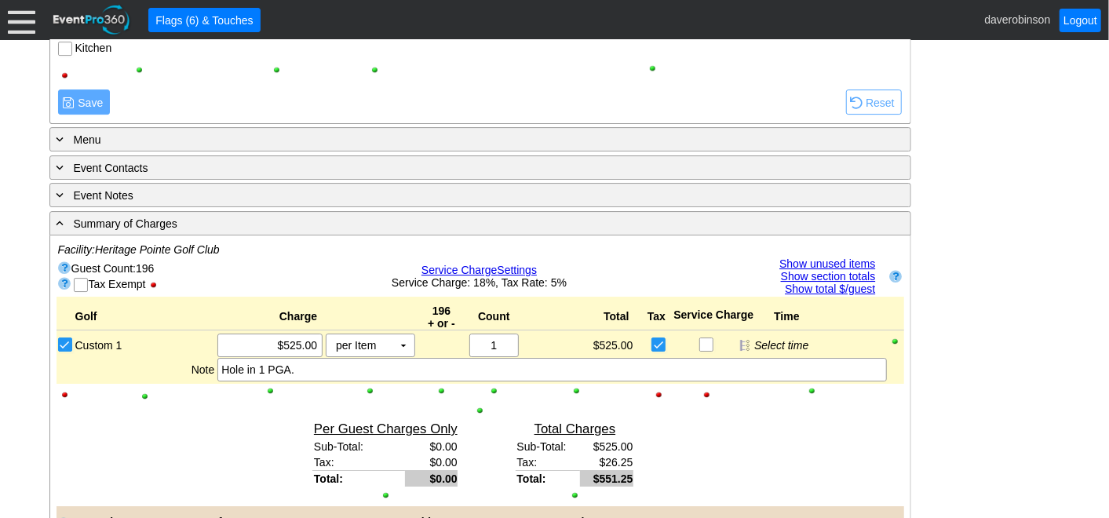
click at [829, 257] on link "Show unused items" at bounding box center [827, 263] width 96 height 13
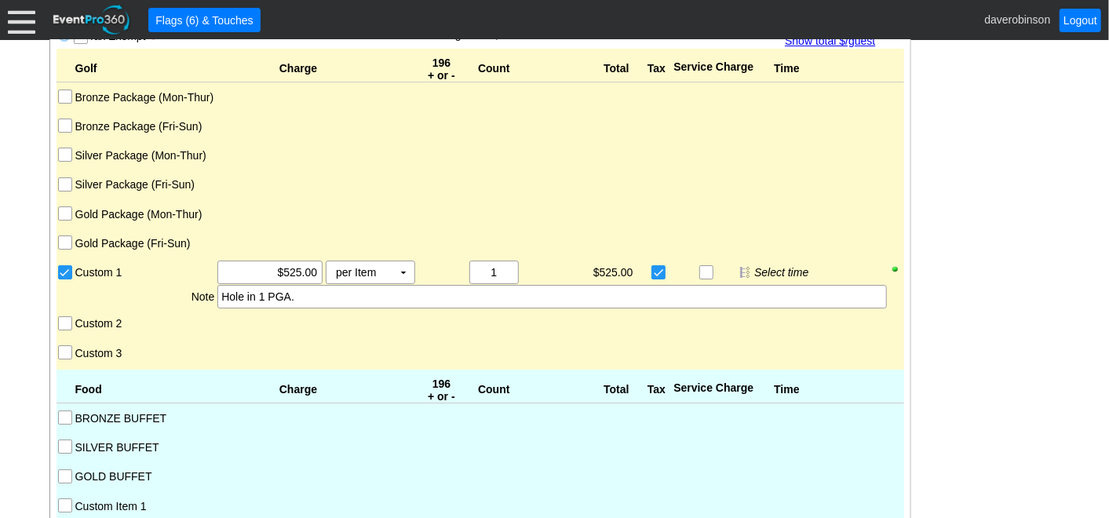
scroll to position [3125, 0]
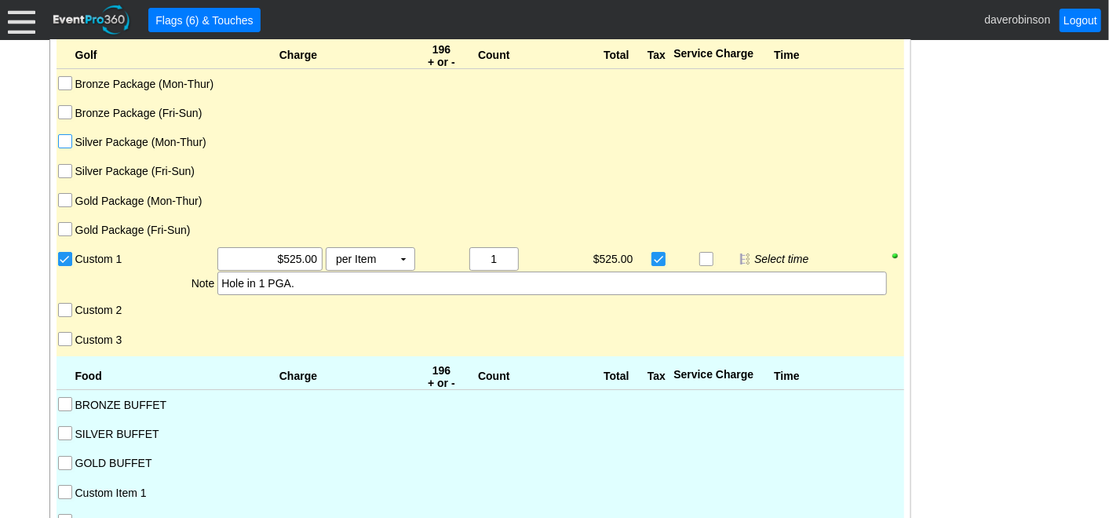
click at [65, 135] on input "Silver Package (Mon-Thur)" at bounding box center [67, 143] width 16 height 16
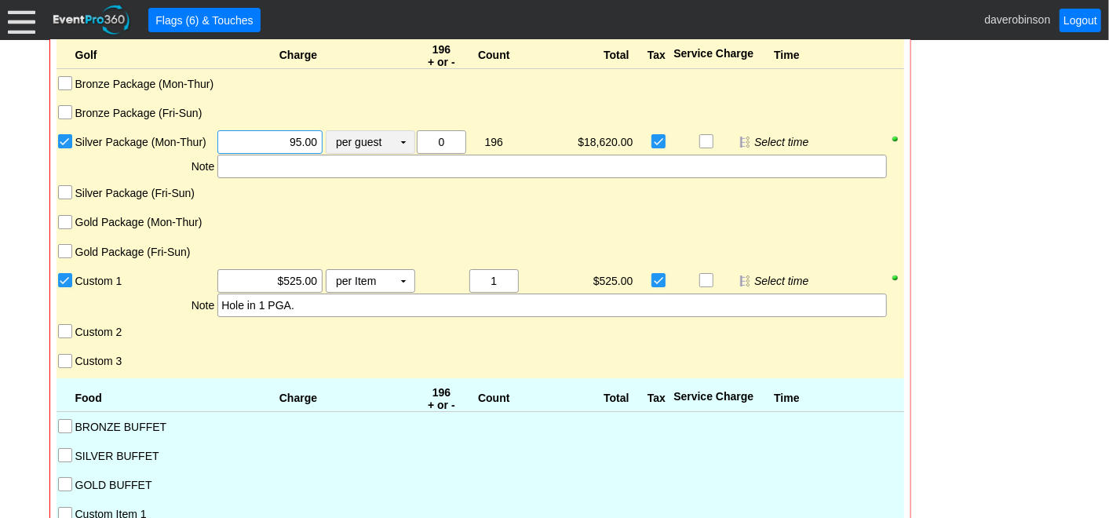
drag, startPoint x: 244, startPoint y: 123, endPoint x: 332, endPoint y: 123, distance: 87.9
click at [332, 130] on div "Χ 95.00 per guest Χ ▼ Upcharge" at bounding box center [315, 142] width 199 height 24
type input "$100.00"
click at [442, 181] on div at bounding box center [441, 191] width 53 height 20
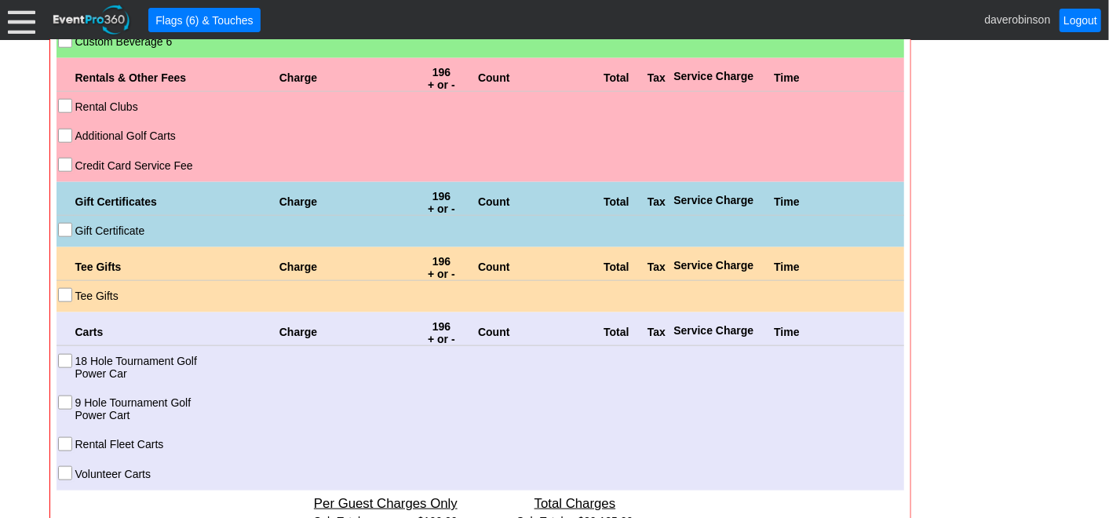
scroll to position [4258, 0]
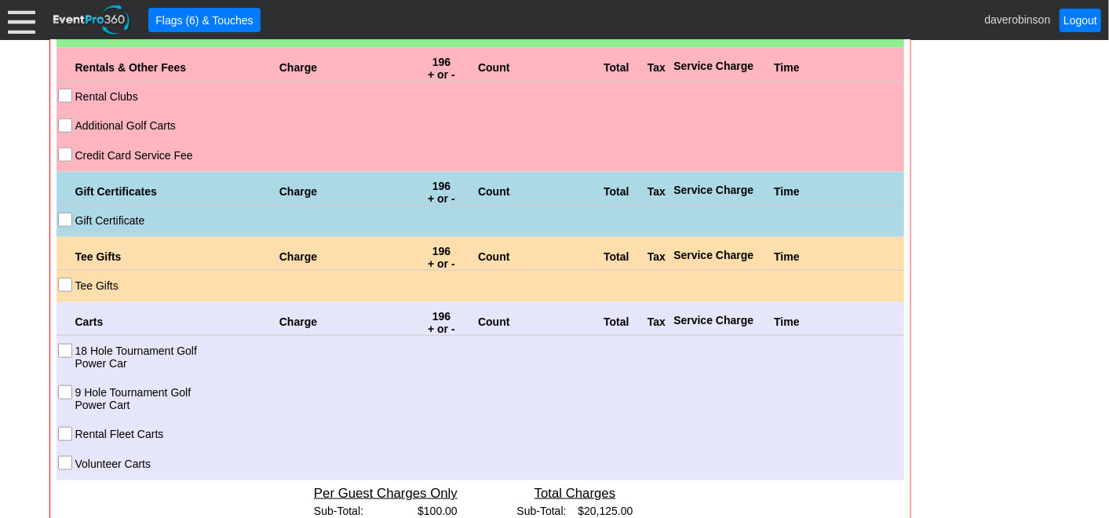
click at [63, 344] on input "18 Hole Tournament Golf Power Car" at bounding box center [67, 352] width 16 height 16
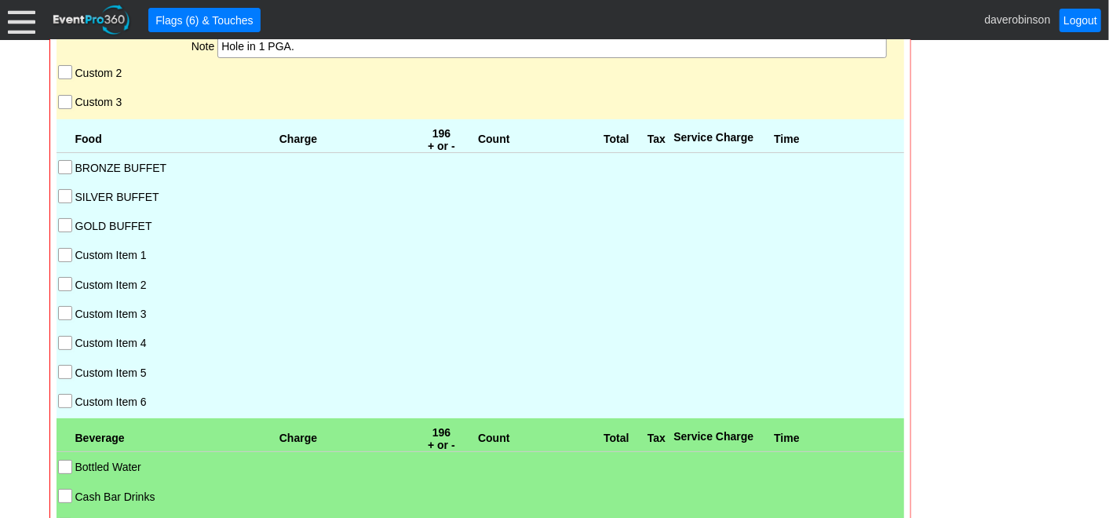
scroll to position [3387, 0]
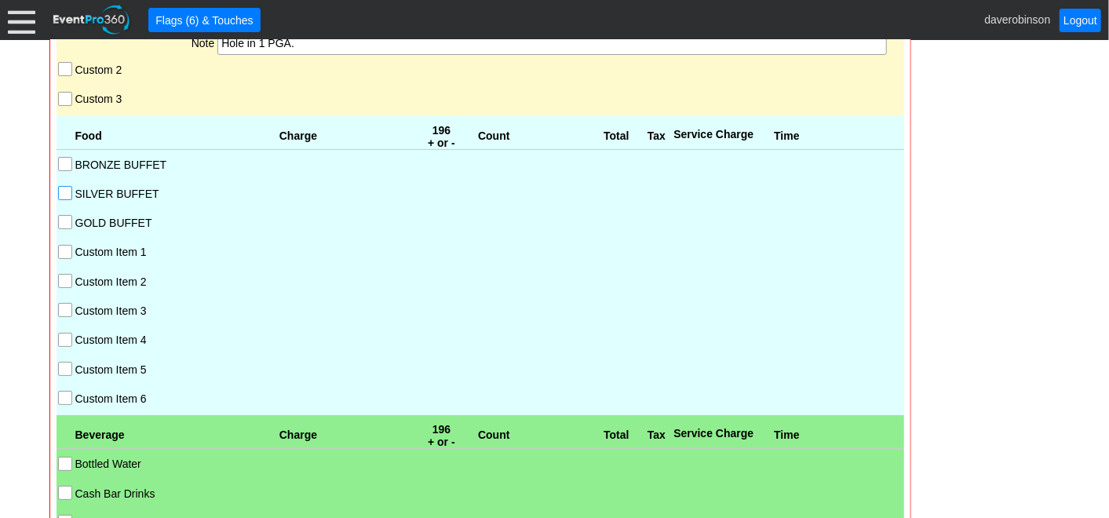
click at [62, 187] on input "SILVER BUFFET" at bounding box center [67, 195] width 16 height 16
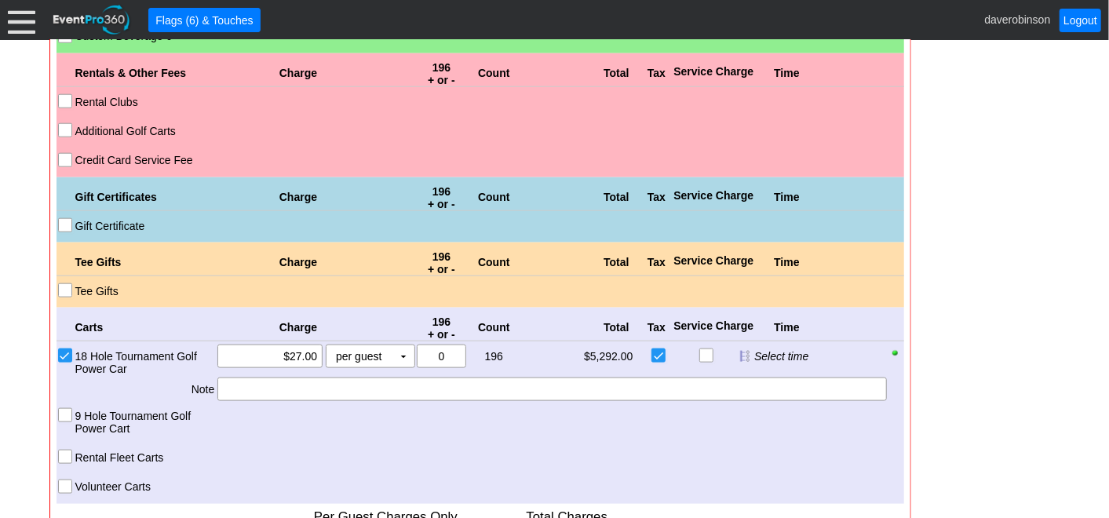
scroll to position [4258, 0]
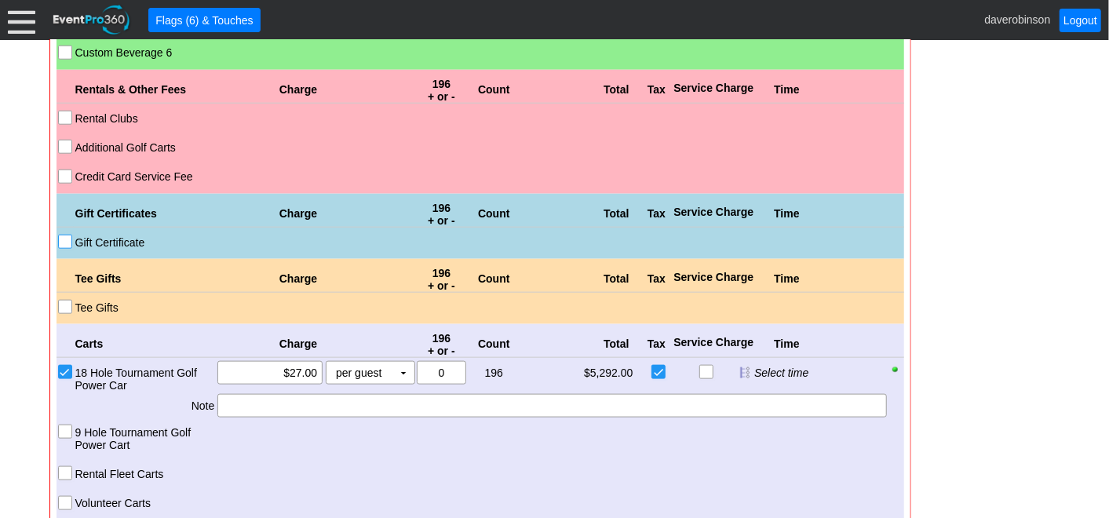
click at [62, 235] on input "Gift Certificate" at bounding box center [67, 243] width 16 height 16
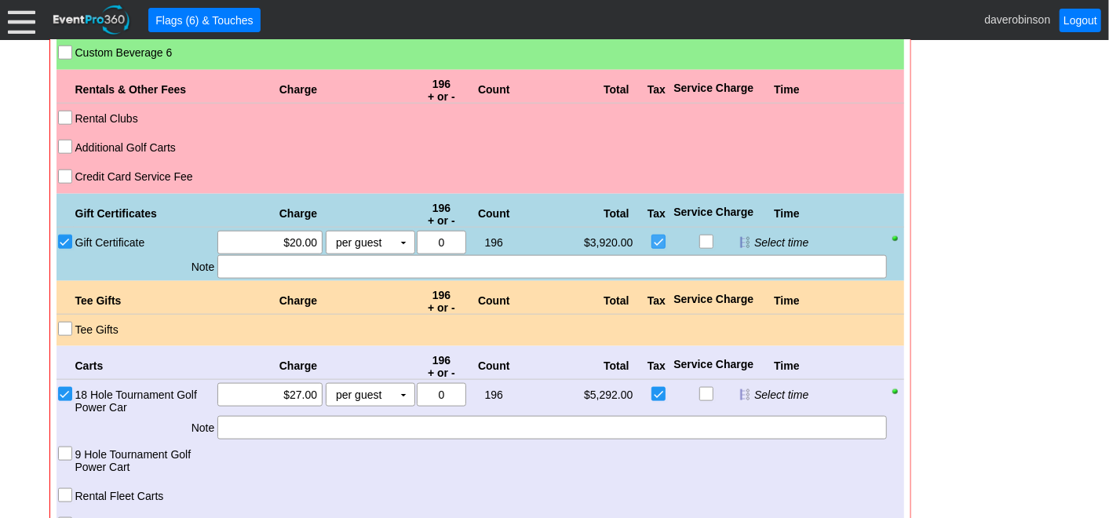
click at [663, 235] on input "checkbox" at bounding box center [660, 243] width 16 height 16
checkbox input "false"
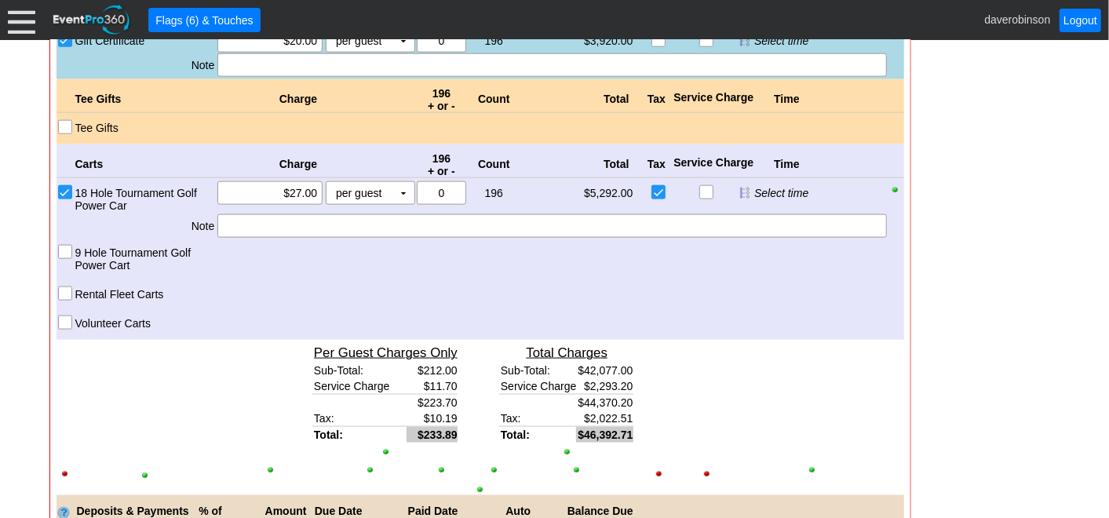
scroll to position [4433, 0]
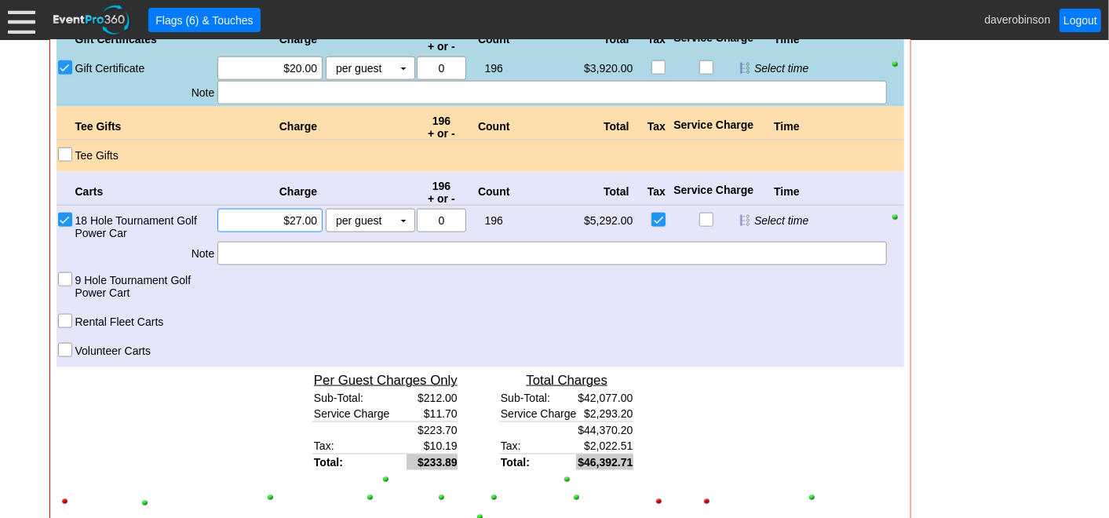
type input "27.00"
drag, startPoint x: 278, startPoint y: 208, endPoint x: 315, endPoint y: 210, distance: 37.7
click at [315, 210] on input "27.00" at bounding box center [270, 221] width 94 height 22
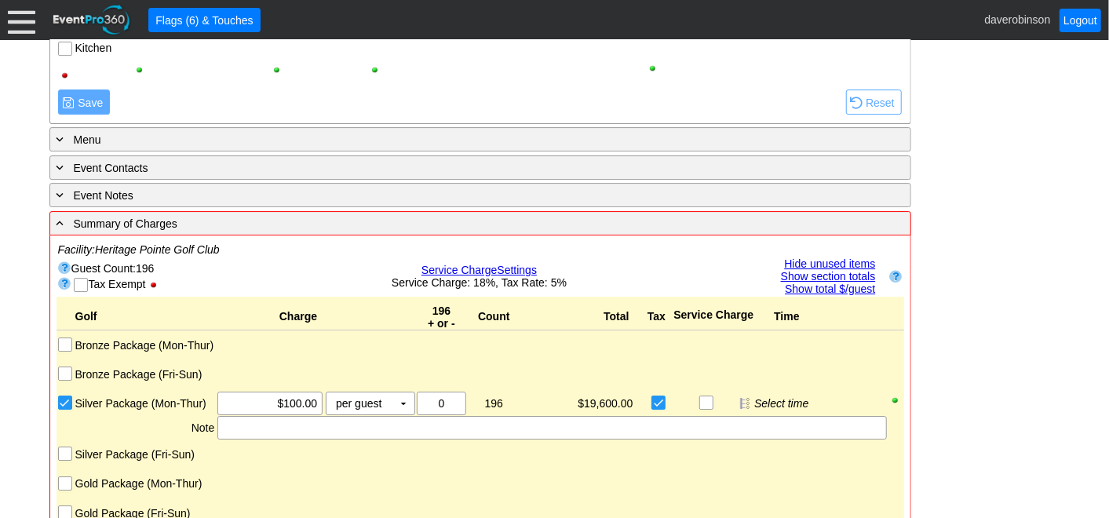
scroll to position [2950, 0]
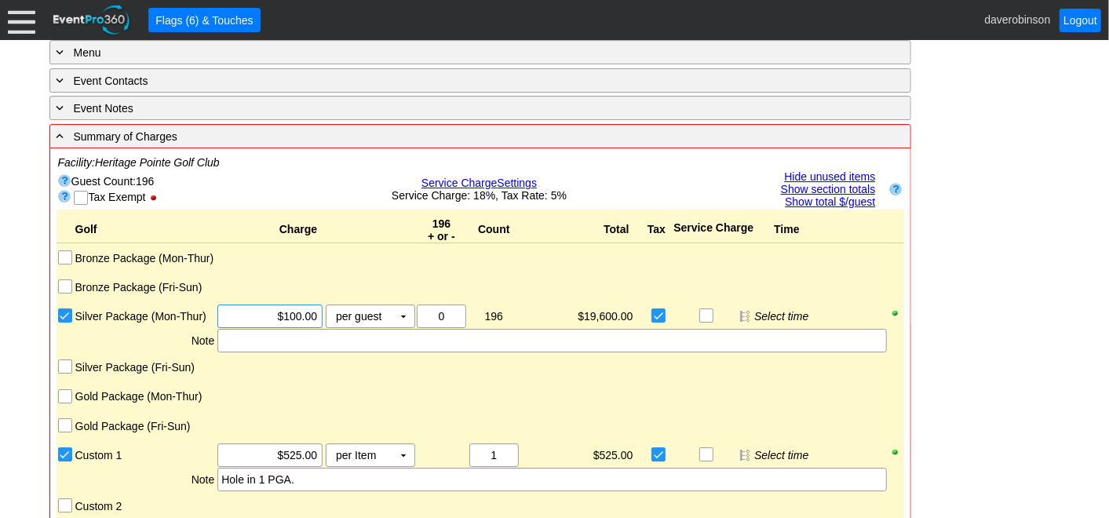
type input "100.00"
type input "$27.00"
drag, startPoint x: 268, startPoint y: 300, endPoint x: 315, endPoint y: 304, distance: 47.3
click at [315, 305] on input "100.00" at bounding box center [270, 316] width 94 height 22
type input "$95.00"
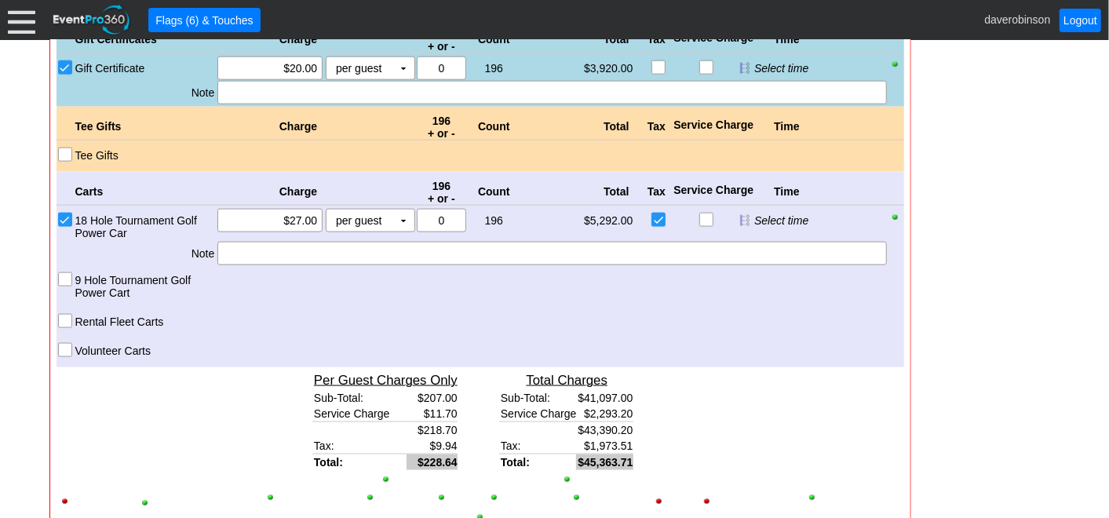
scroll to position [4345, 0]
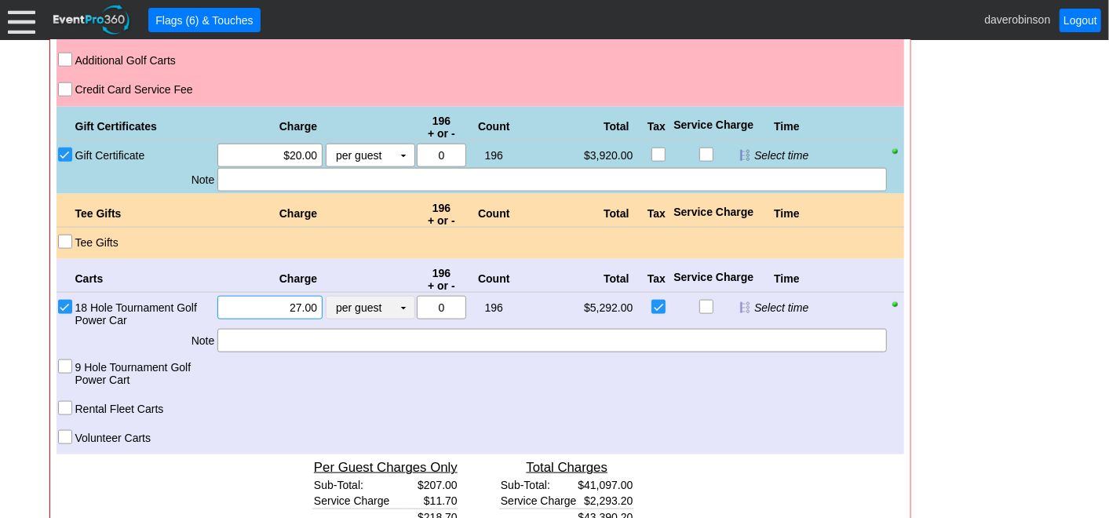
drag, startPoint x: 280, startPoint y: 296, endPoint x: 329, endPoint y: 303, distance: 49.2
click at [329, 303] on div "Χ 27.00 per guest Χ ▼ Upcharge" at bounding box center [315, 312] width 199 height 32
type input "$25.00"
click at [649, 365] on div at bounding box center [659, 371] width 36 height 32
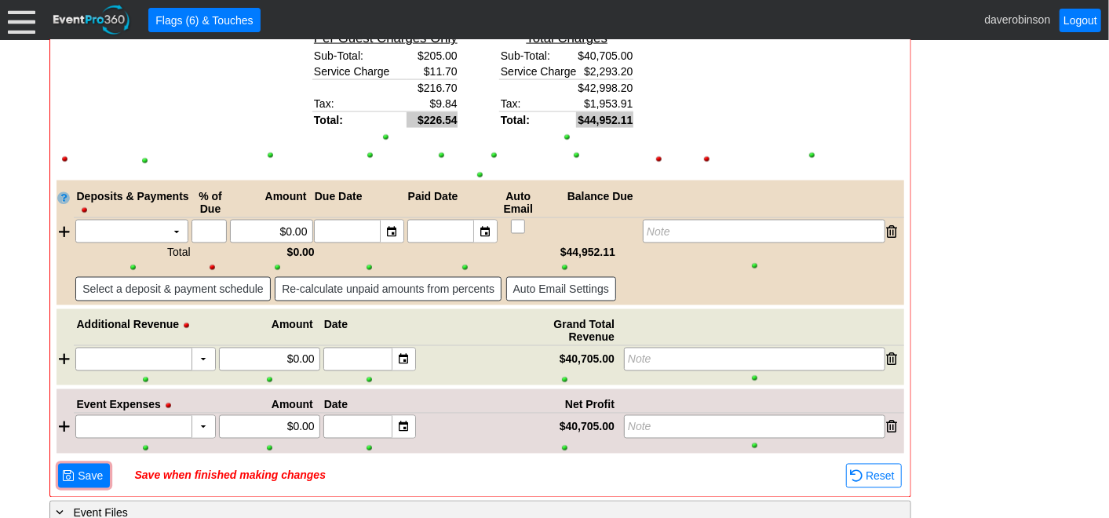
scroll to position [4782, 0]
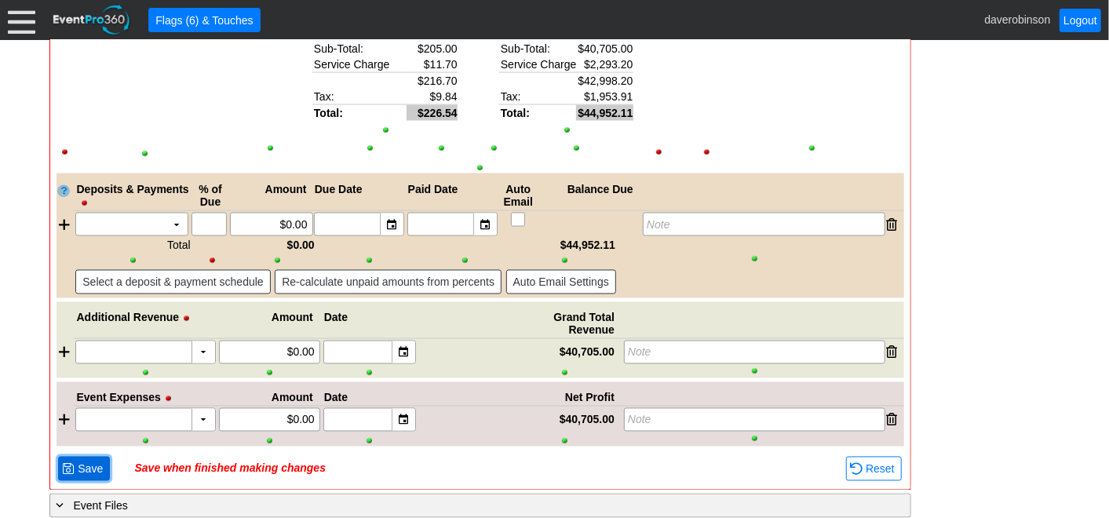
click at [80, 461] on span "Save" at bounding box center [90, 469] width 31 height 16
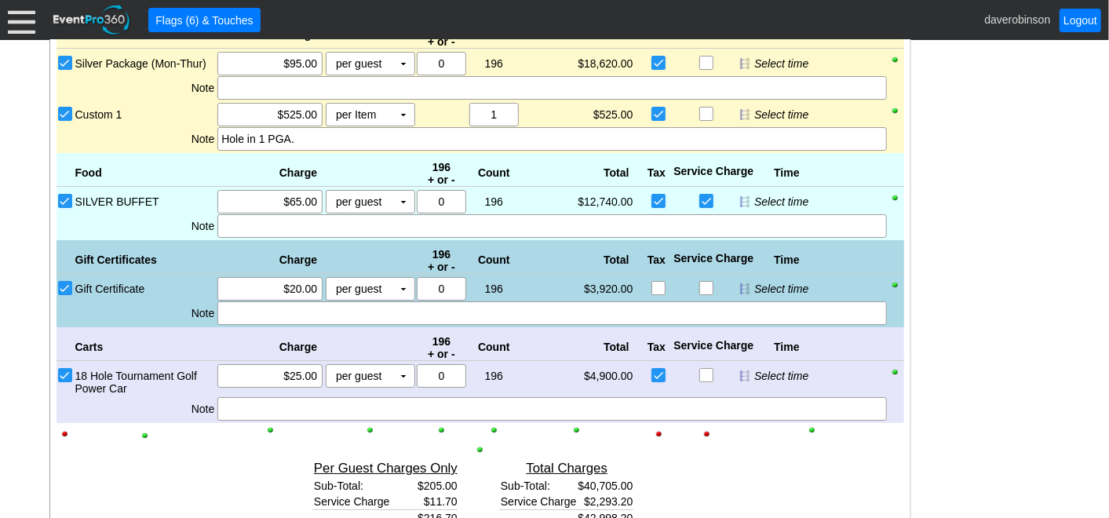
scroll to position [3113, 0]
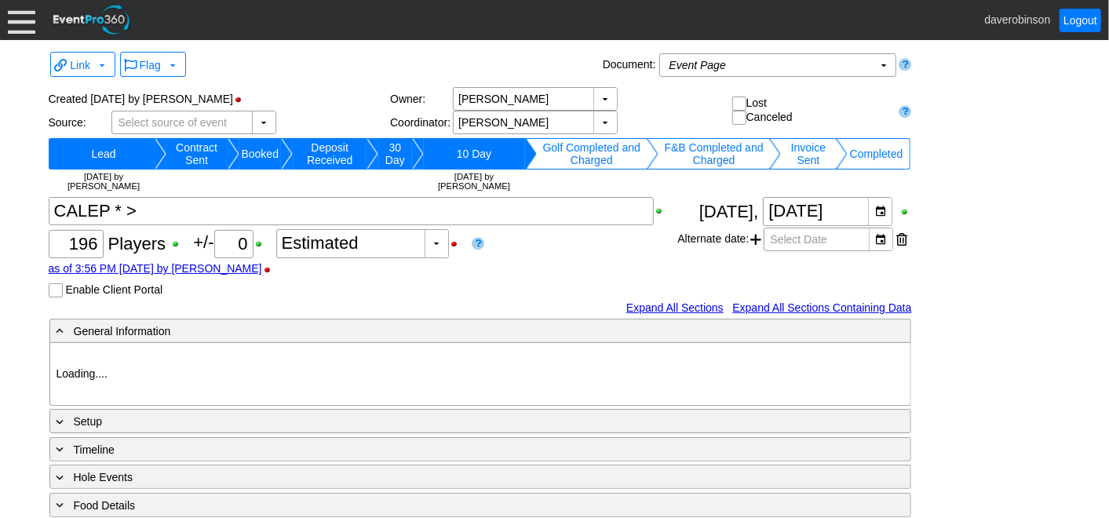
type input "Heritage Pointe Golf Club"
type input "Corporate Tournament"
type input "Shotgun"
type input "Black"
type input "Red"
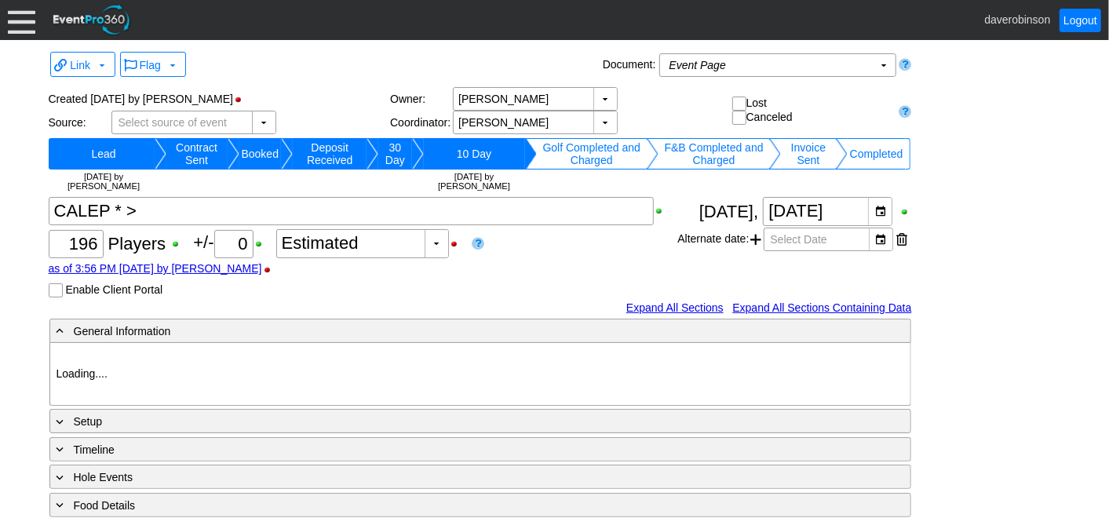
type input "1027883"
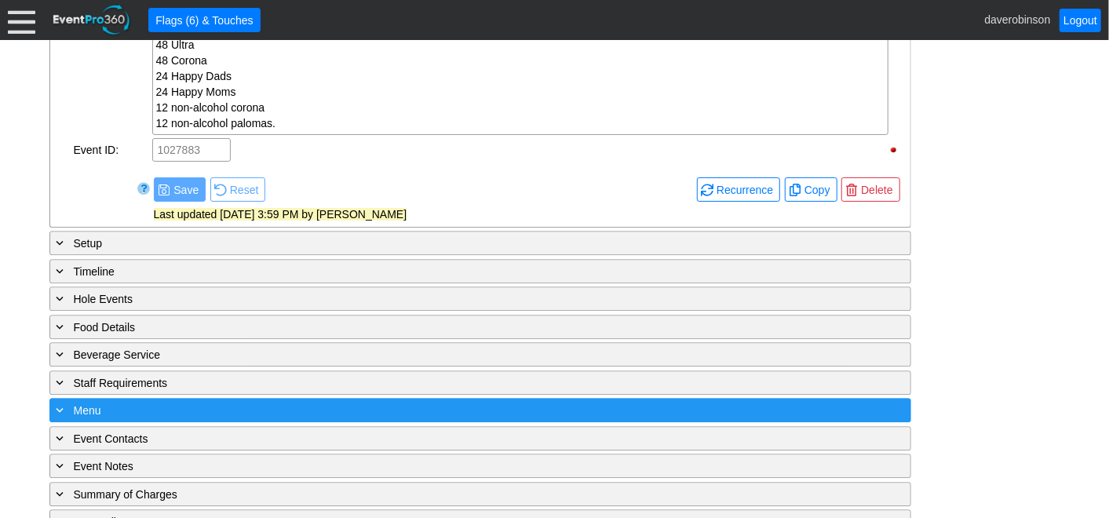
scroll to position [2314, 0]
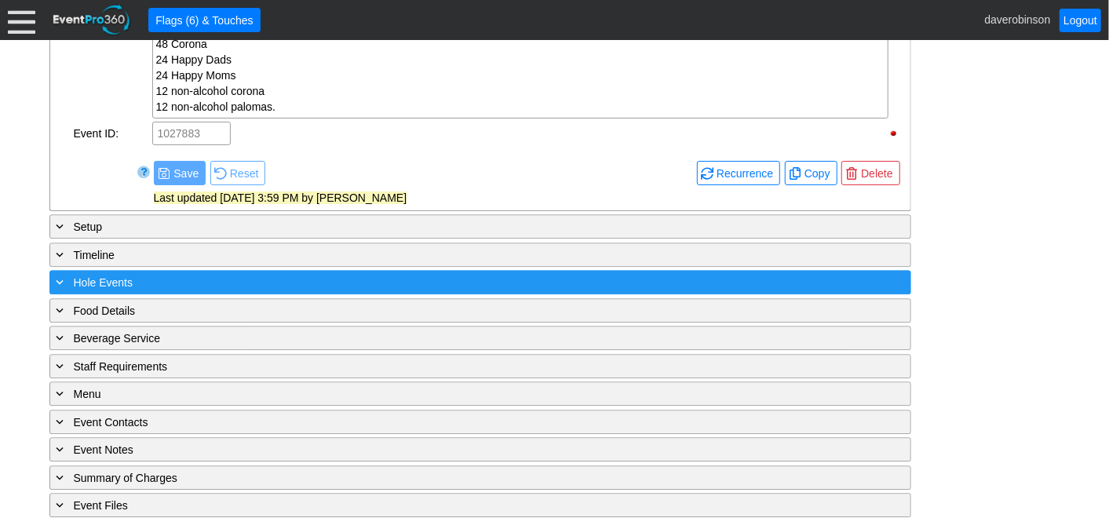
click at [65, 275] on span at bounding box center [60, 282] width 14 height 14
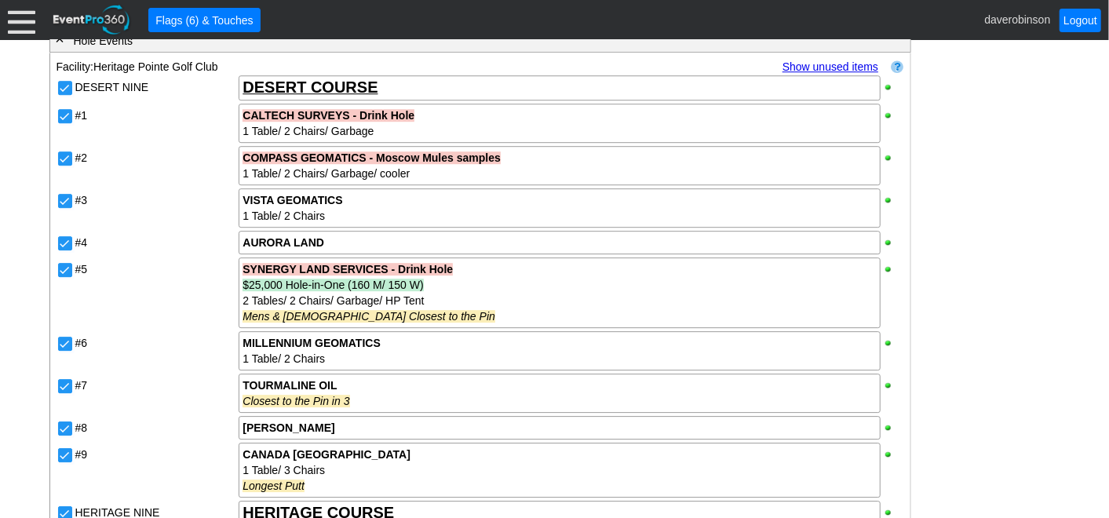
scroll to position [2528, 0]
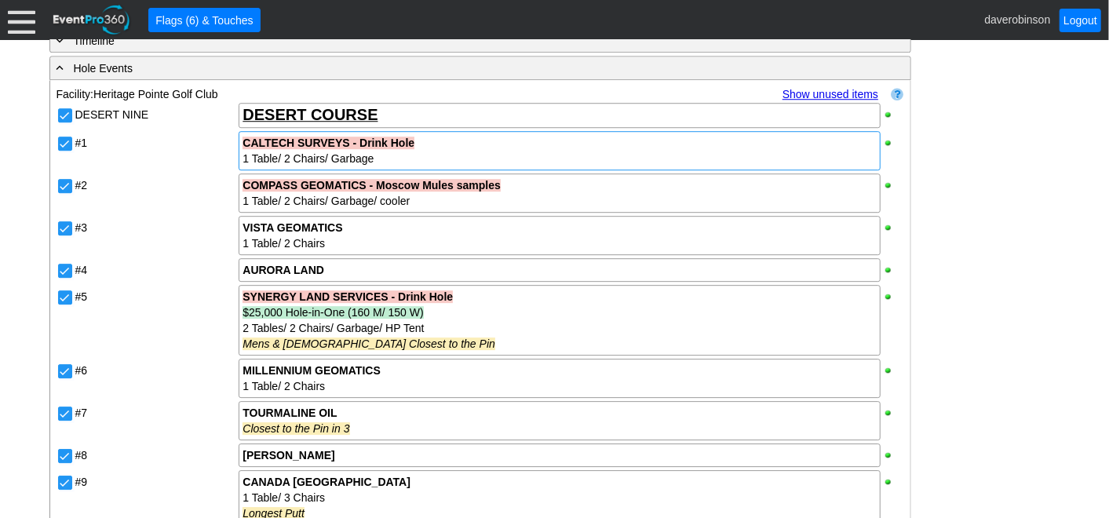
click at [361, 137] on strong "CALTECH SURVEYS - Drink Hole" at bounding box center [328, 143] width 172 height 13
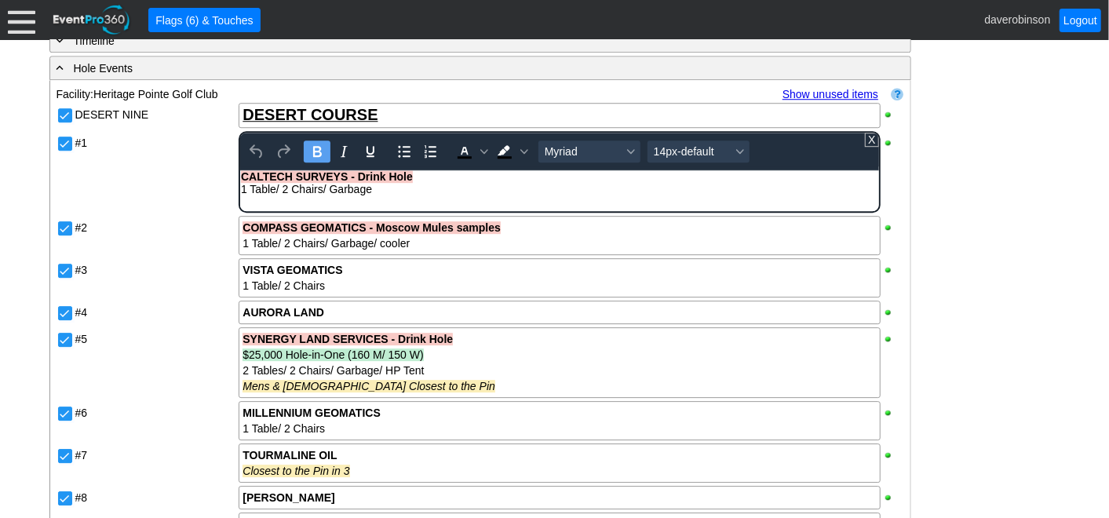
scroll to position [0, 0]
click at [381, 173] on strong "CALTECH SURVEYS - Drink Hole" at bounding box center [327, 176] width 172 height 13
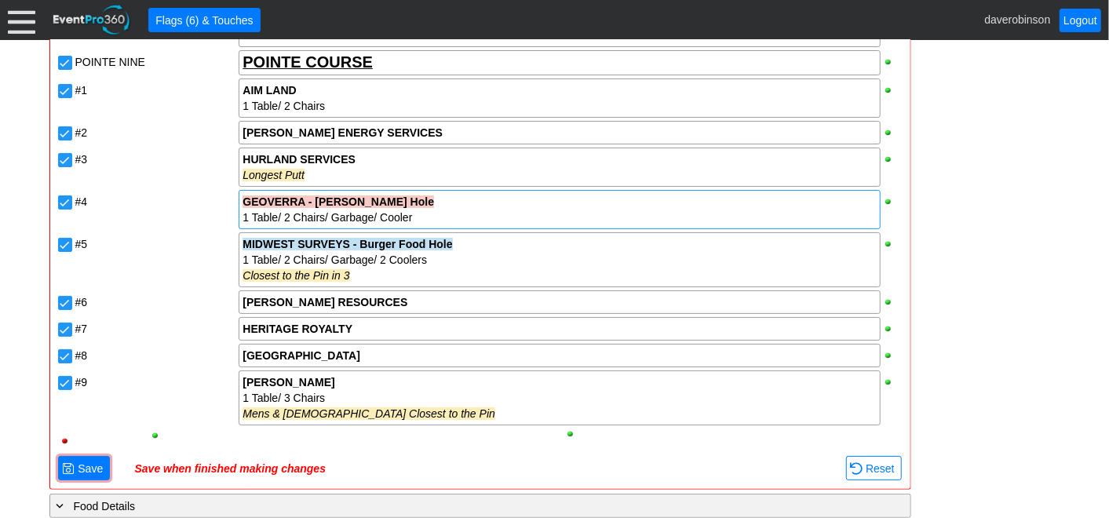
scroll to position [3487, 0]
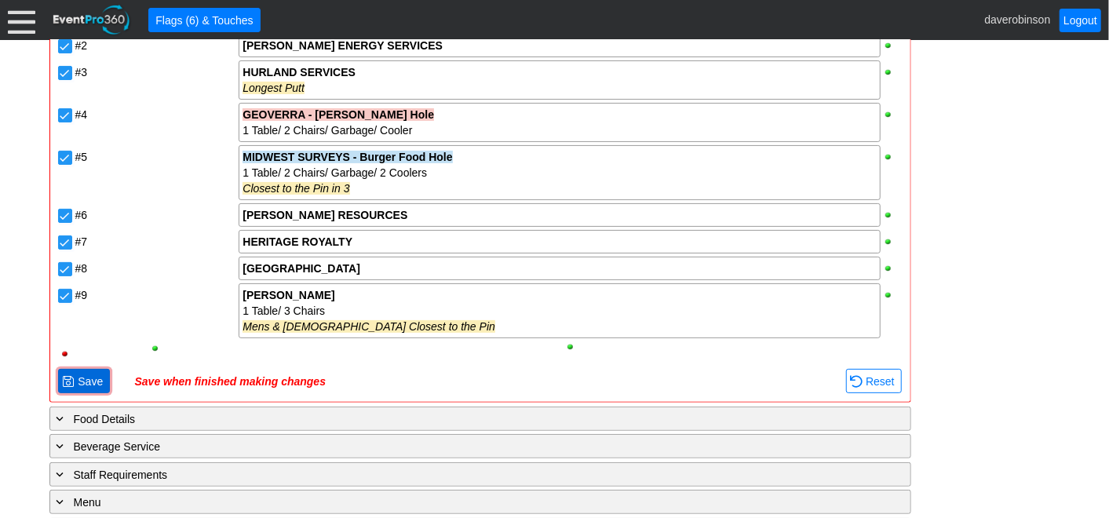
click at [99, 373] on span "Save" at bounding box center [90, 381] width 31 height 16
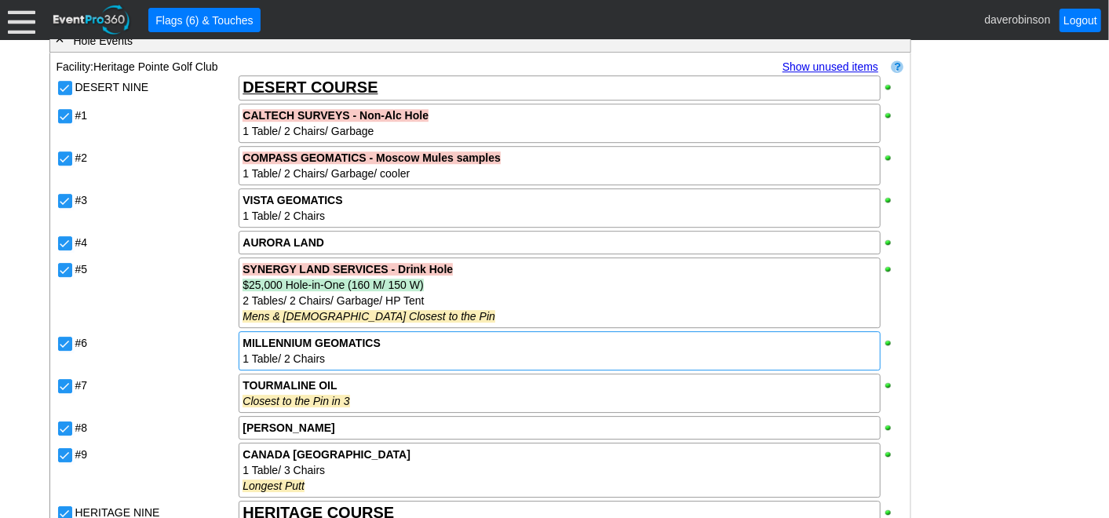
scroll to position [2528, 0]
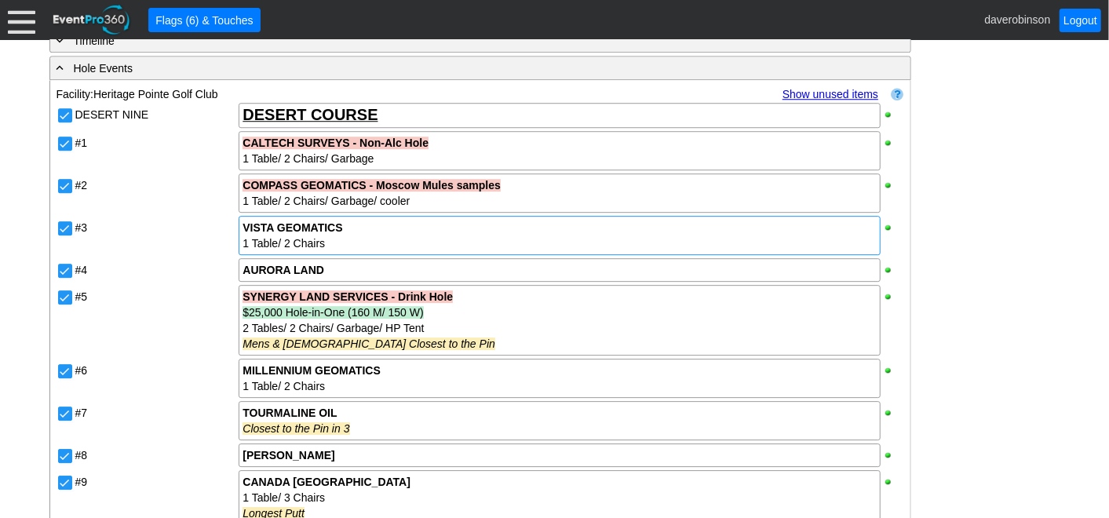
click at [359, 220] on div "VISTA GEOMATICS" at bounding box center [558, 228] width 633 height 16
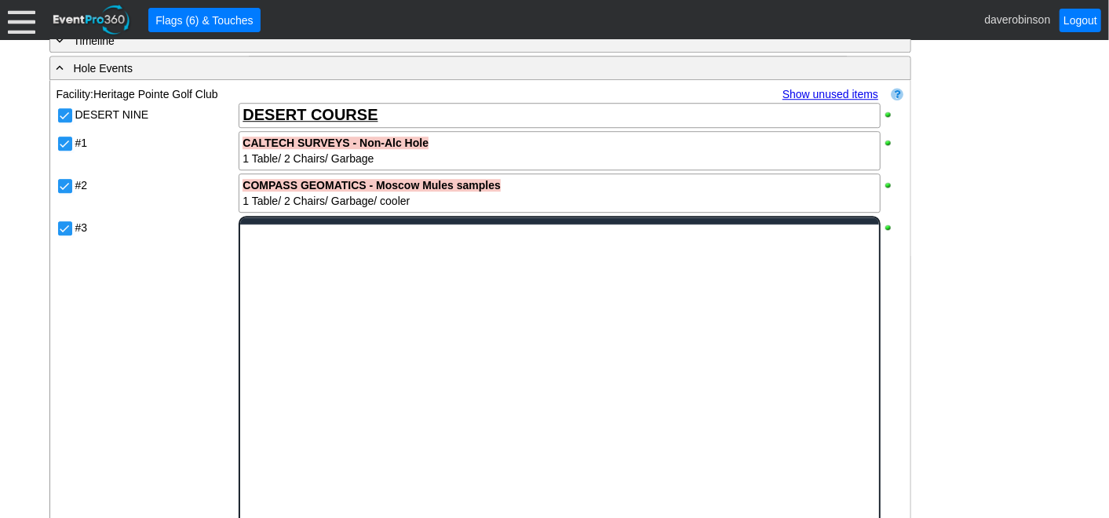
scroll to position [0, 0]
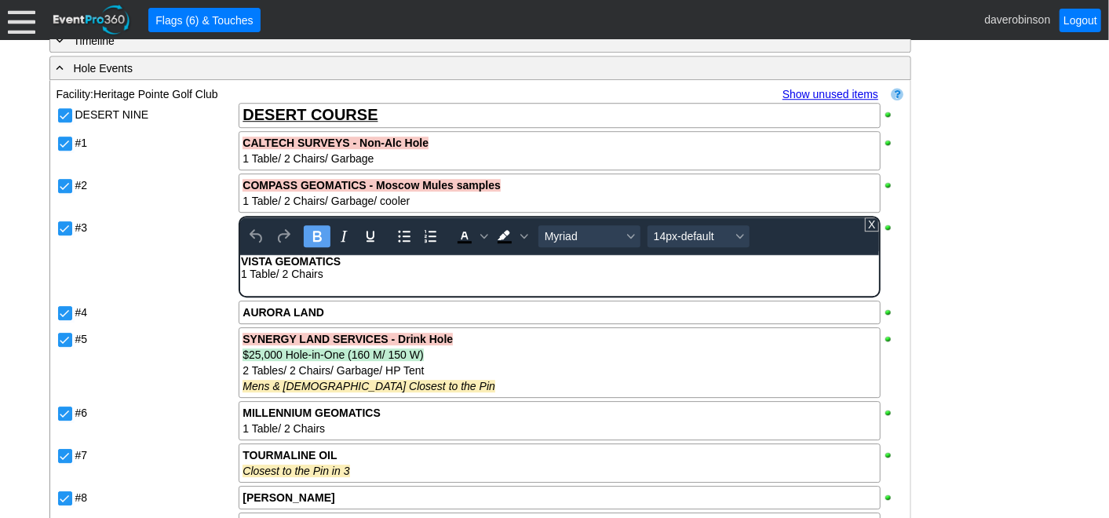
click at [363, 266] on div "VISTA GEOMATICS" at bounding box center [559, 261] width 636 height 13
click at [398, 262] on strong "VISTA GEOMATICS - Non_Alc?Snacks Hole" at bounding box center [354, 261] width 226 height 13
drag, startPoint x: 465, startPoint y: 264, endPoint x: 547, endPoint y: 499, distance: 249.1
click at [241, 264] on div "VISTA GEOMATICS - Non-Alc/Snacks Hole" at bounding box center [559, 261] width 636 height 13
click at [527, 234] on span "Background color Black" at bounding box center [524, 236] width 13 height 22
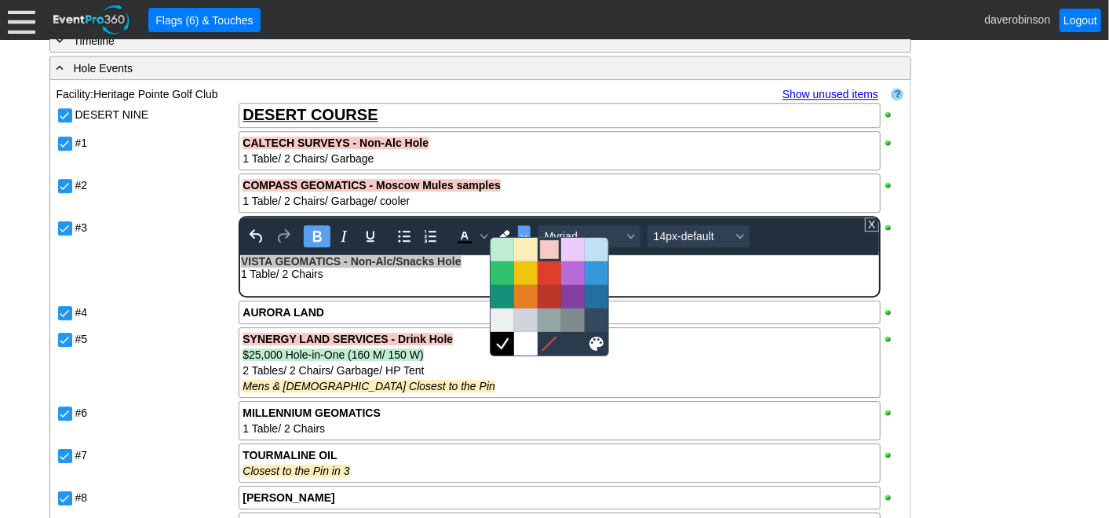
click at [549, 251] on div at bounding box center [549, 249] width 19 height 19
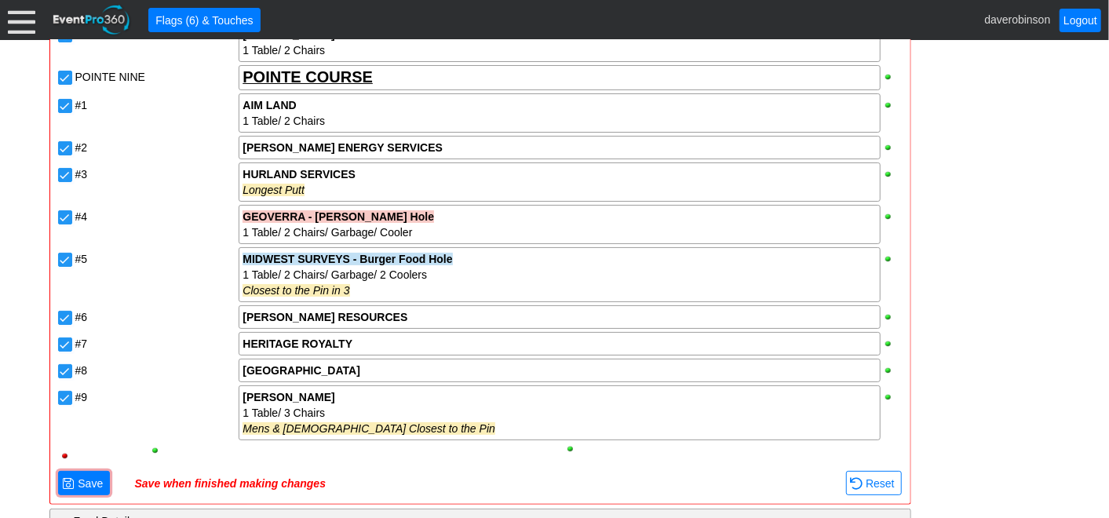
scroll to position [3400, 0]
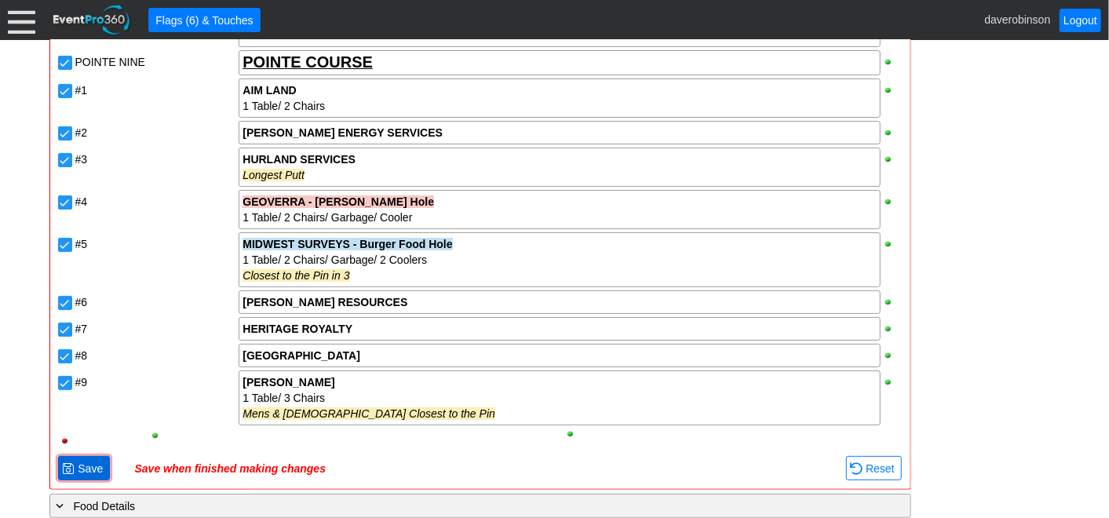
click at [76, 461] on span "Save" at bounding box center [90, 469] width 31 height 16
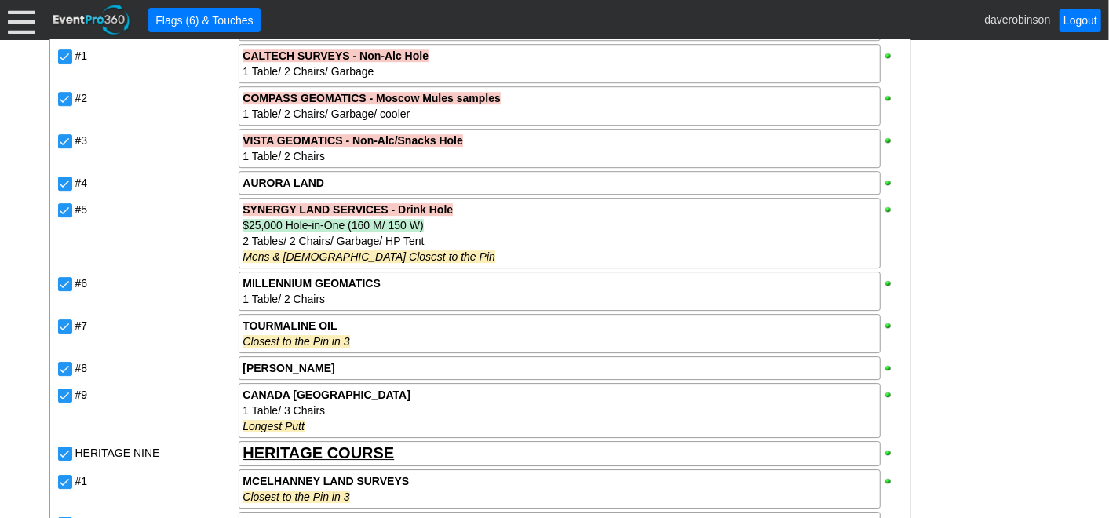
scroll to position [2702, 0]
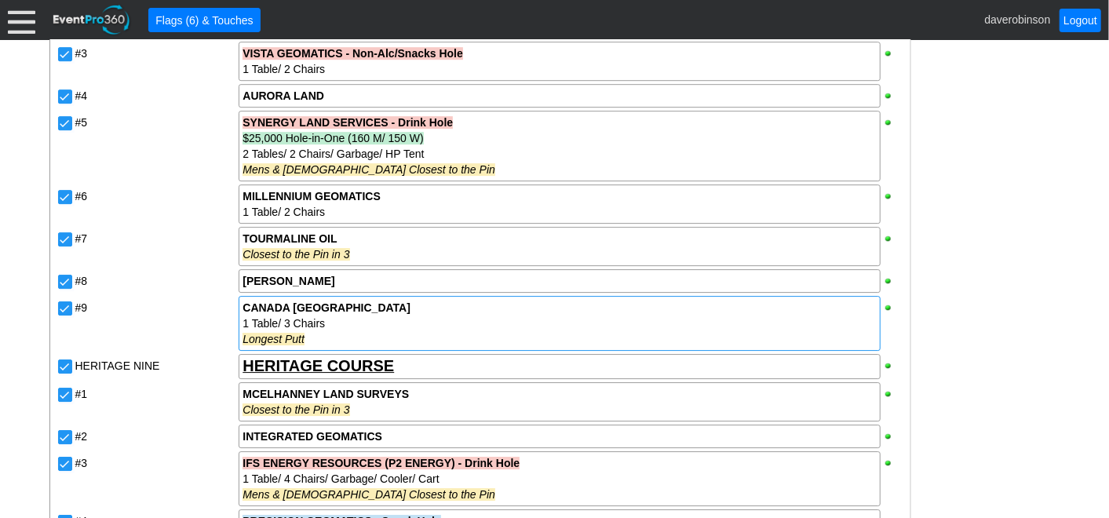
click at [392, 300] on div "CANADA WEST LAND" at bounding box center [558, 308] width 633 height 16
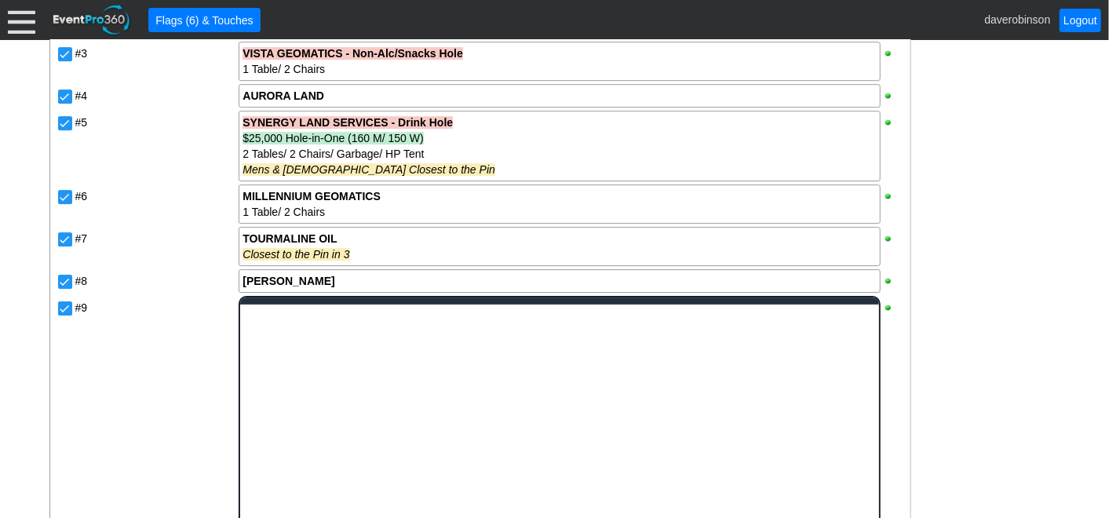
scroll to position [0, 0]
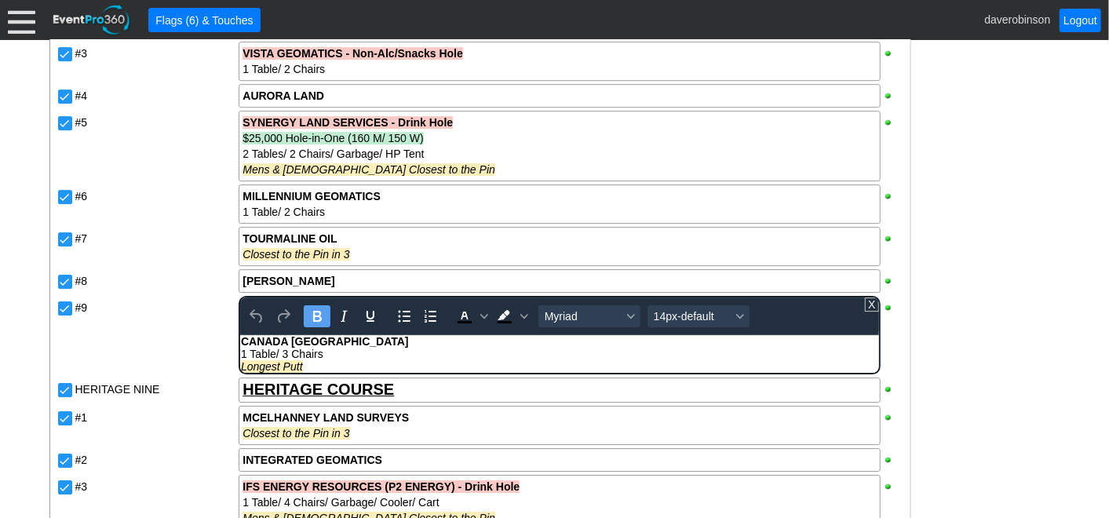
click at [375, 339] on div "CANADA WEST LAND" at bounding box center [559, 341] width 636 height 13
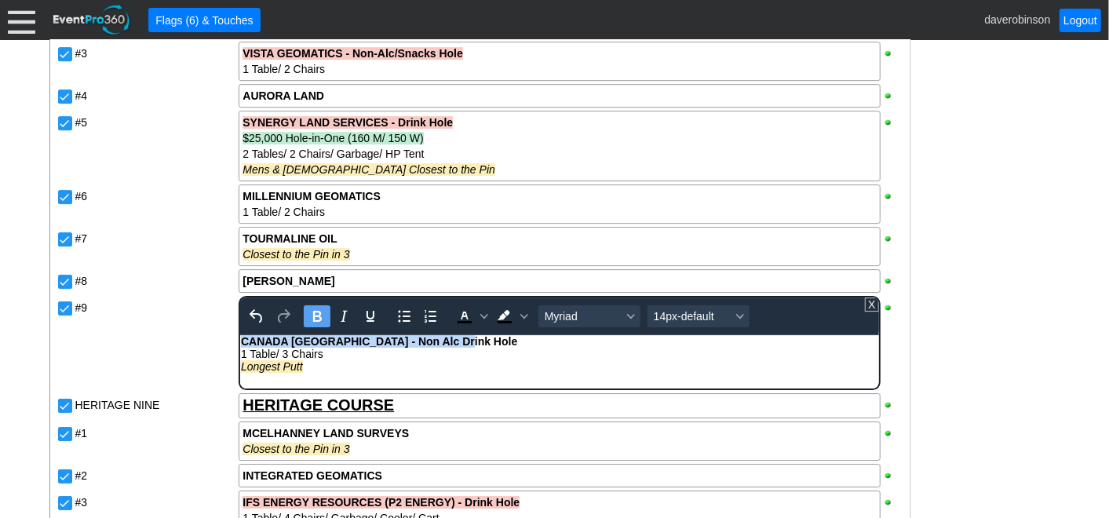
drag, startPoint x: 468, startPoint y: 342, endPoint x: 657, endPoint y: 637, distance: 350.0
click at [240, 335] on html "CANADA WEST LAND - Non Alc Drink Hole 1 Table/ 3 Chairs Longest Putt" at bounding box center [559, 358] width 638 height 46
click at [520, 312] on icon "Background color Black" at bounding box center [524, 316] width 8 height 8
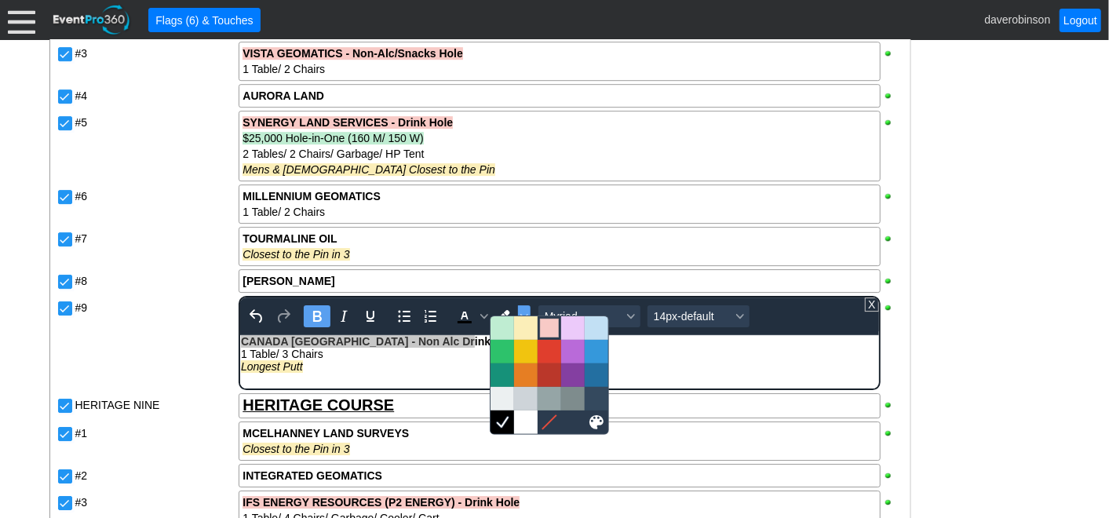
click at [541, 330] on div at bounding box center [549, 328] width 19 height 19
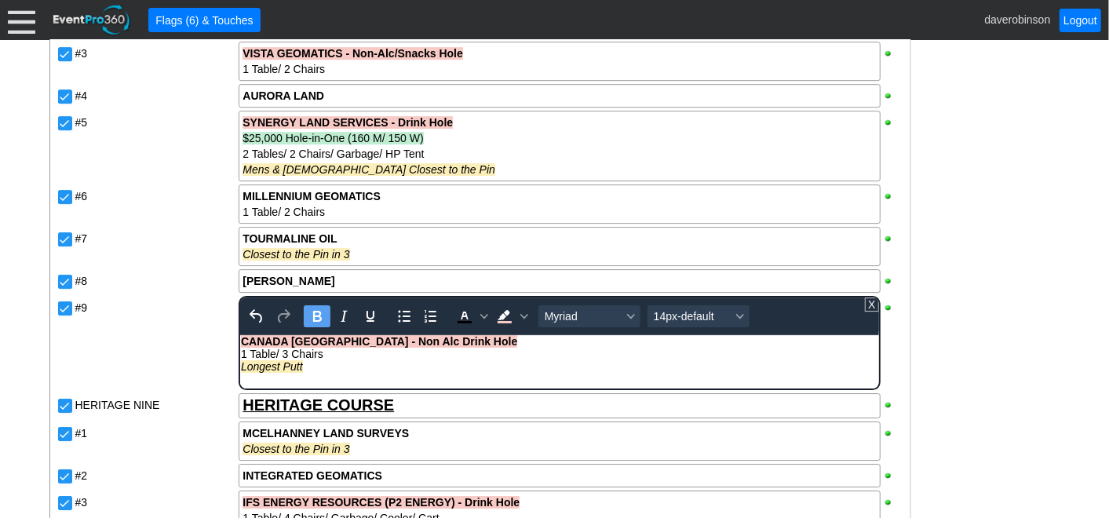
click at [153, 320] on div "#9" at bounding box center [156, 342] width 164 height 97
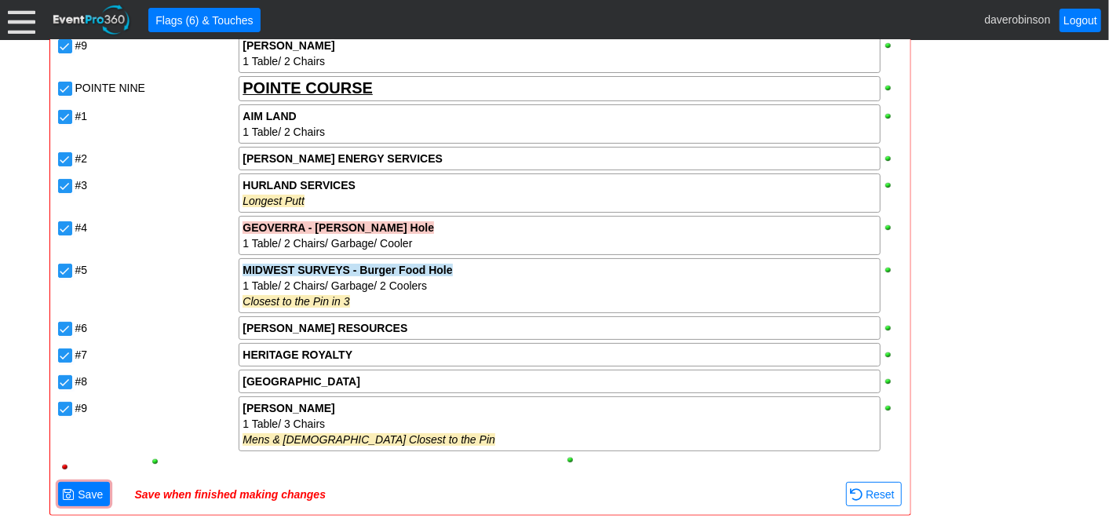
scroll to position [3487, 0]
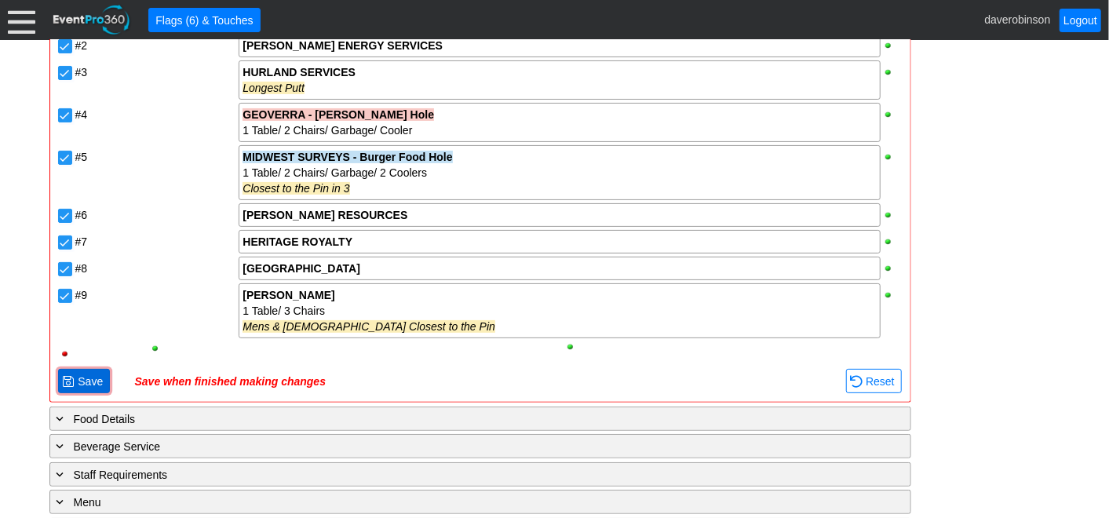
click at [71, 374] on span at bounding box center [68, 381] width 14 height 14
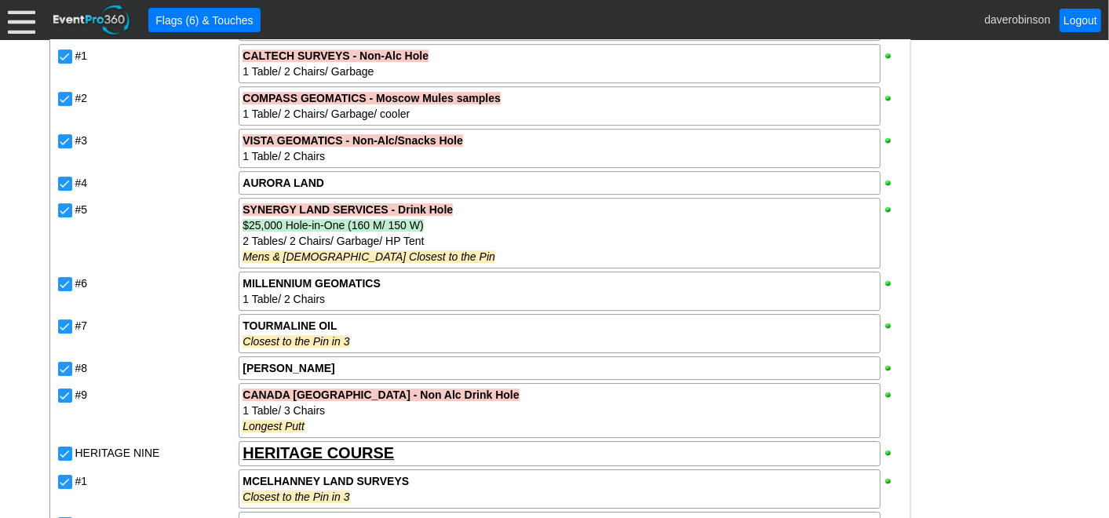
scroll to position [2528, 0]
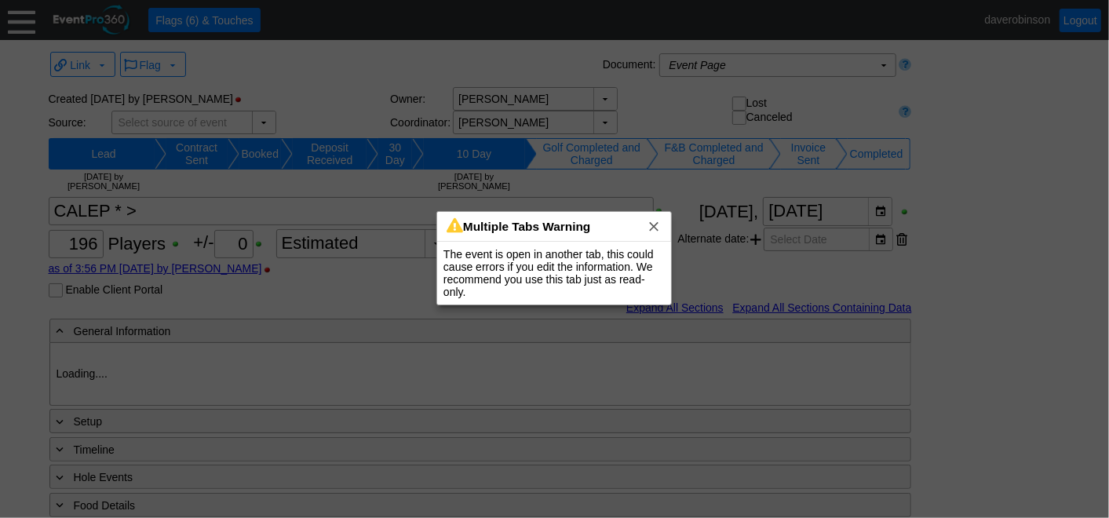
type input "Heritage Pointe Golf Club"
type input "Corporate Tournament"
type input "Shotgun"
type input "Black"
type input "Red"
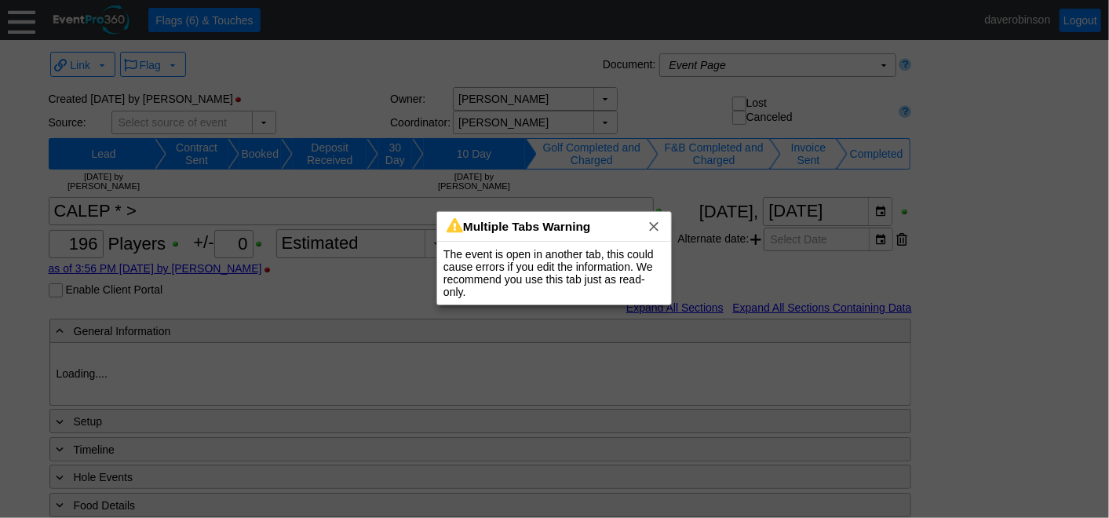
type input "1027883"
click at [659, 223] on span "x" at bounding box center [654, 226] width 16 height 16
